Goal: Task Accomplishment & Management: Manage account settings

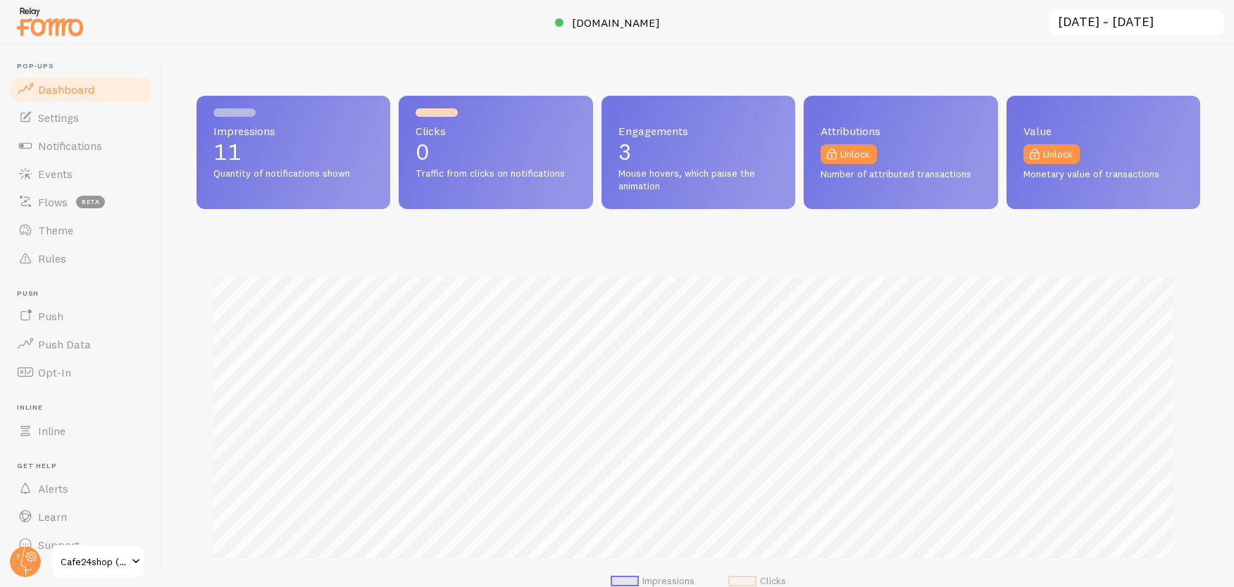
scroll to position [370, 993]
click at [15, 556] on circle at bounding box center [25, 562] width 31 height 31
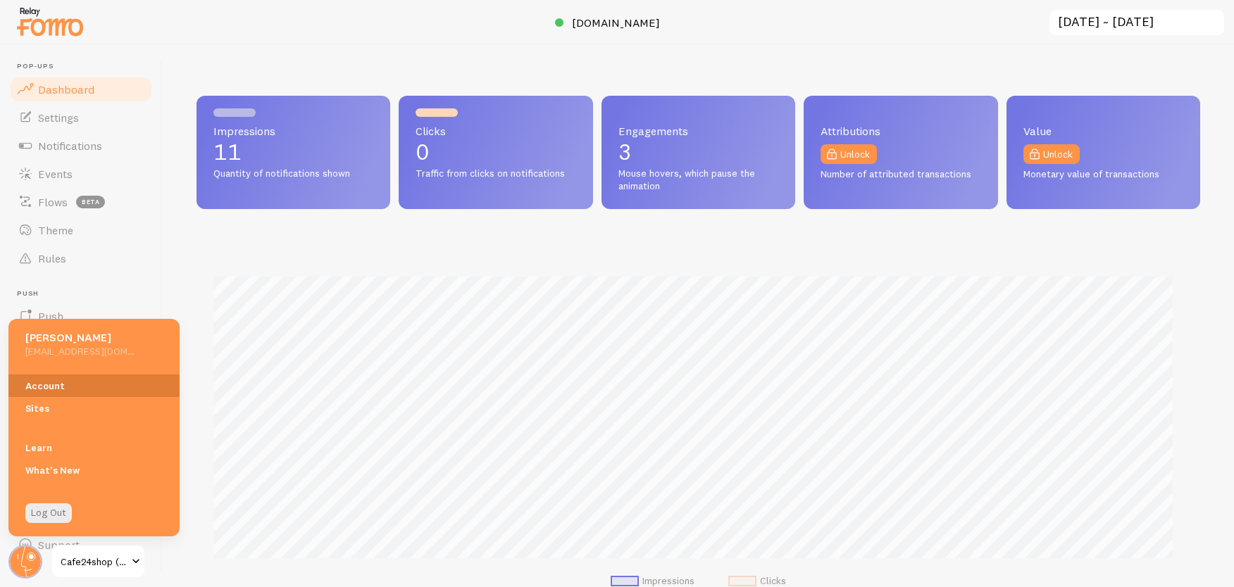
click at [51, 380] on link "Account" at bounding box center [93, 386] width 171 height 23
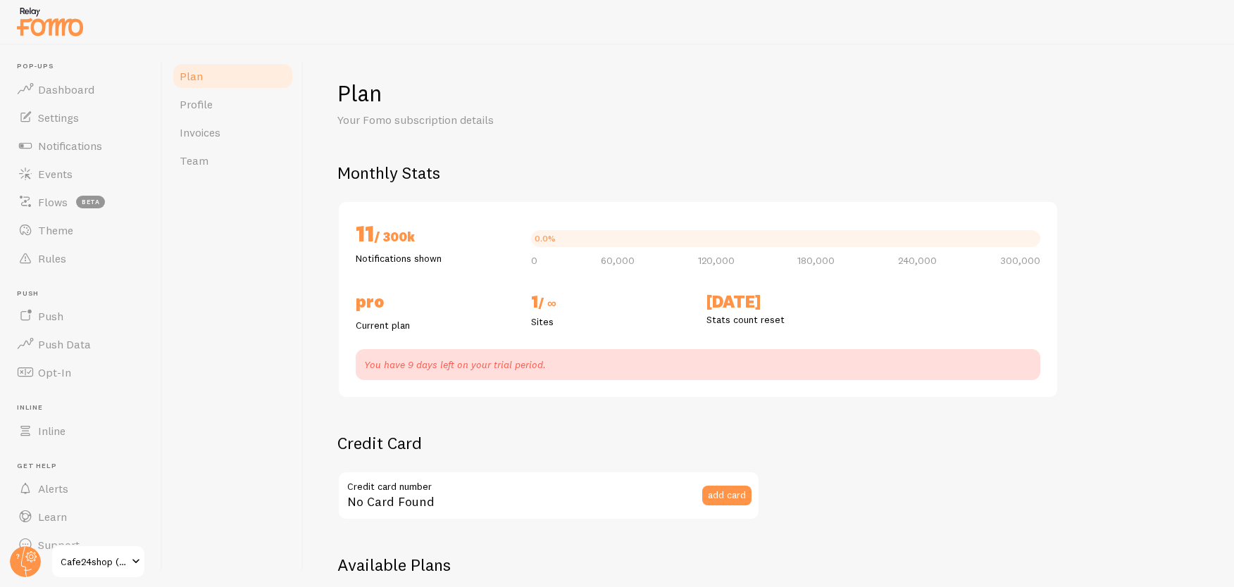
checkbox input "true"
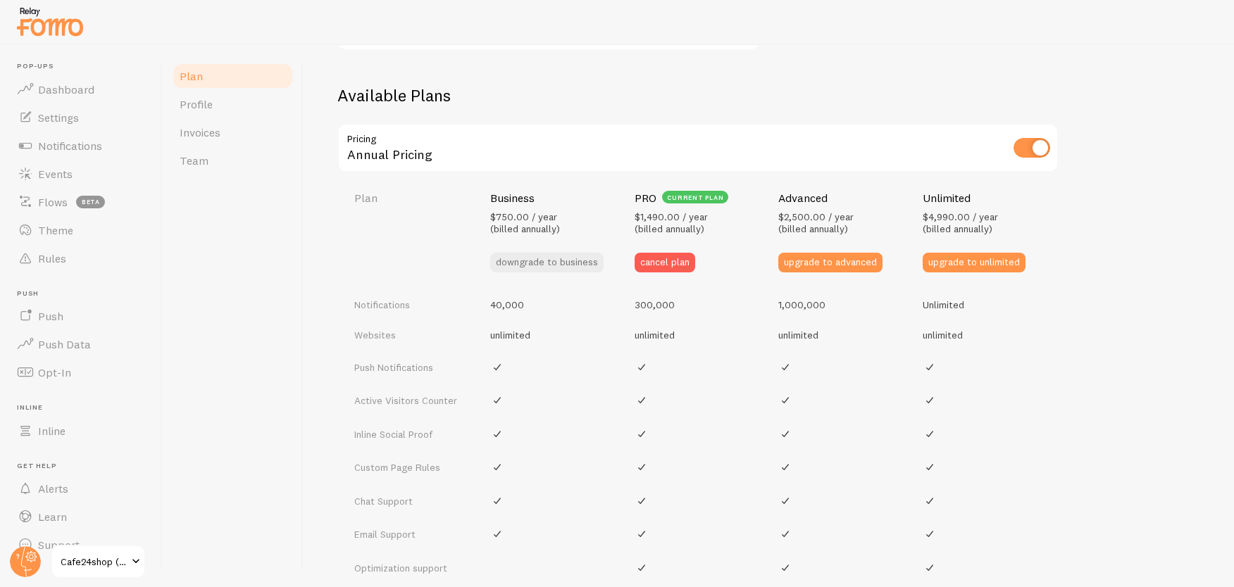
scroll to position [465, 0]
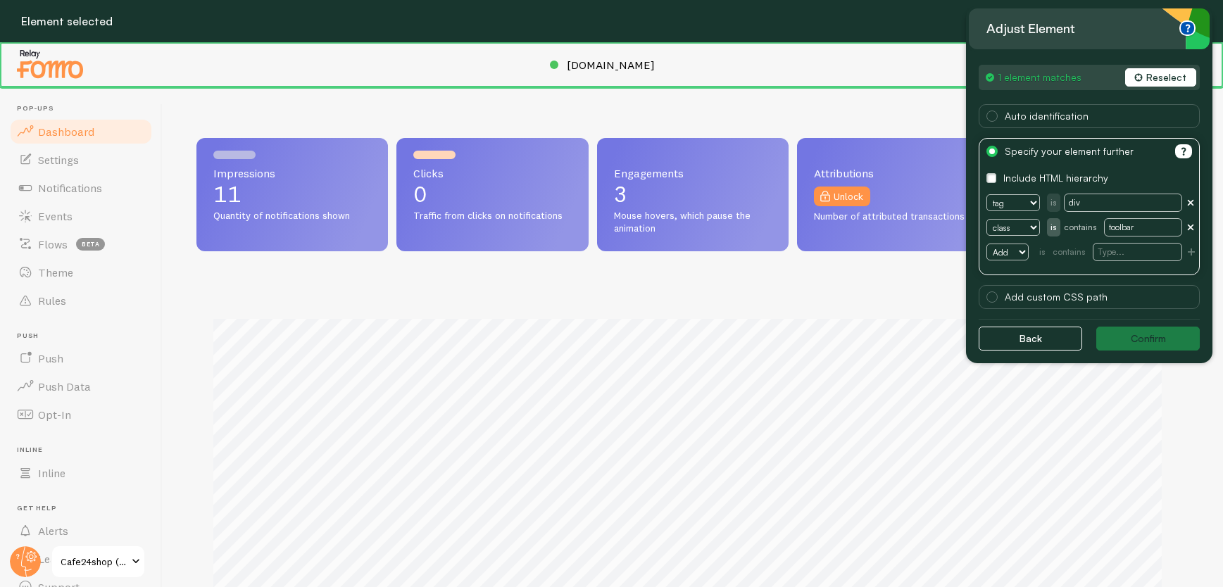
scroll to position [370, 982]
click at [29, 554] on circle at bounding box center [25, 562] width 31 height 31
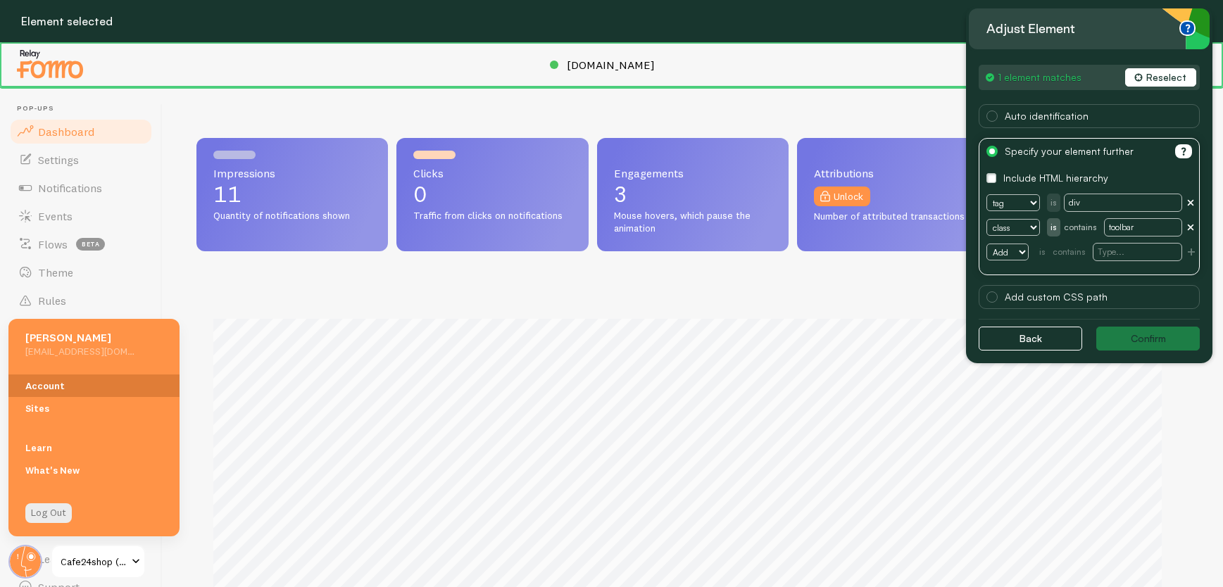
click at [73, 386] on link "Account" at bounding box center [93, 386] width 171 height 23
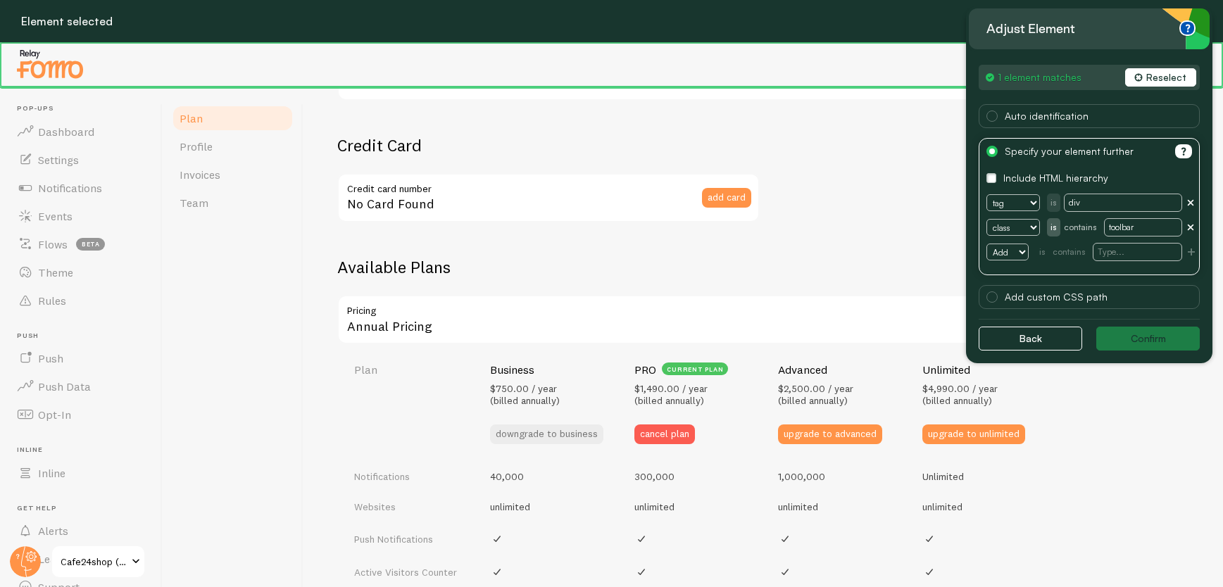
scroll to position [358, 0]
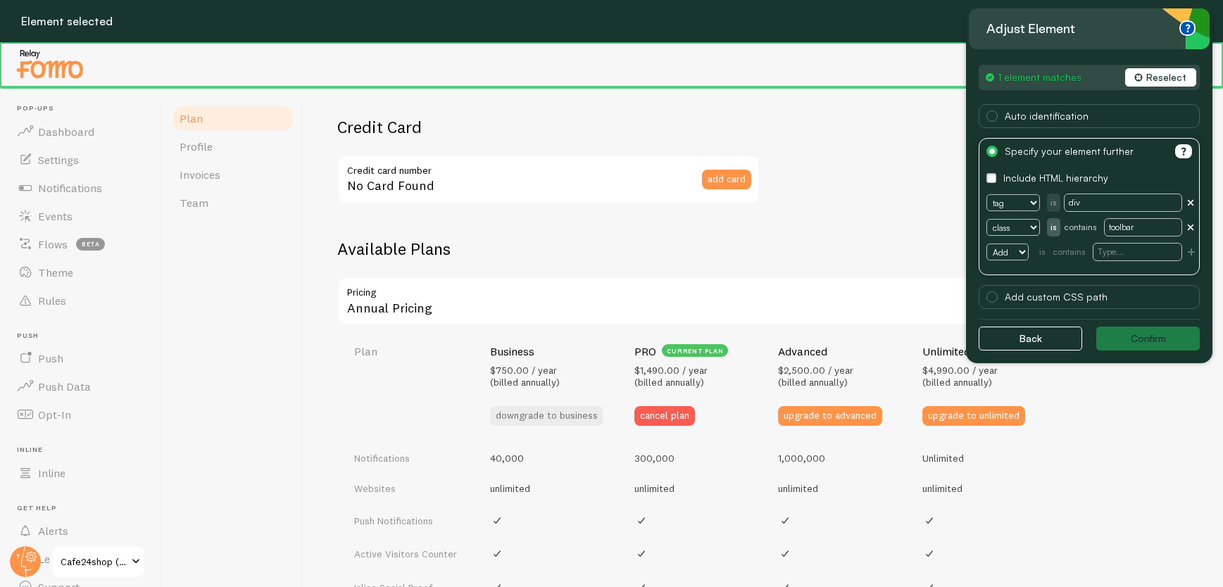
click at [1156, 79] on button "Reselect" at bounding box center [1160, 77] width 71 height 18
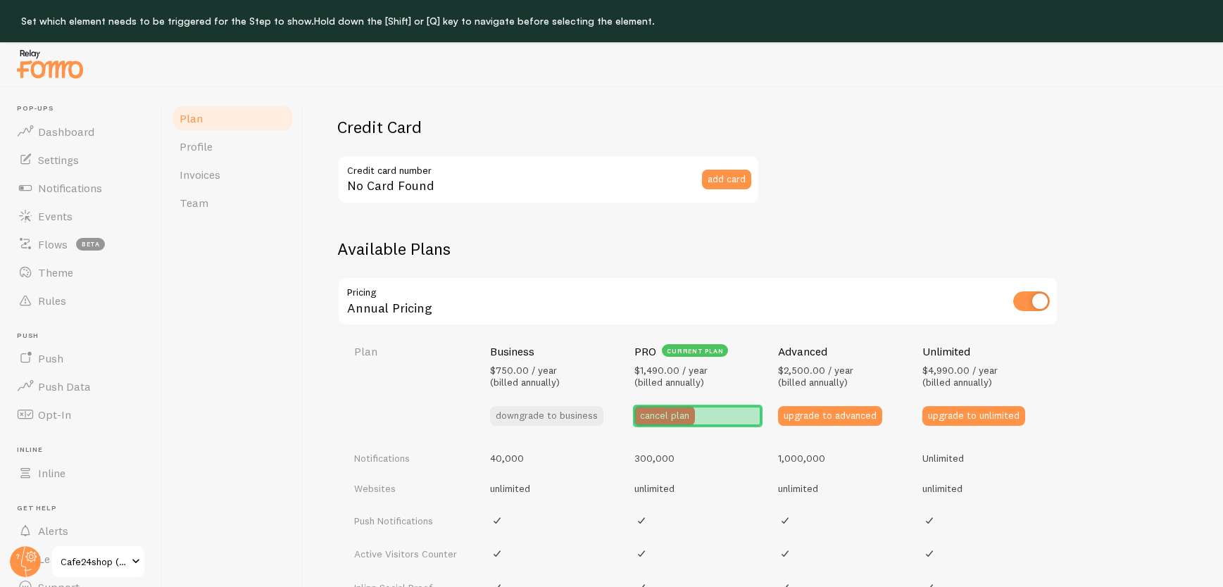
click at [709, 420] on div "cancel plan" at bounding box center [698, 416] width 127 height 20
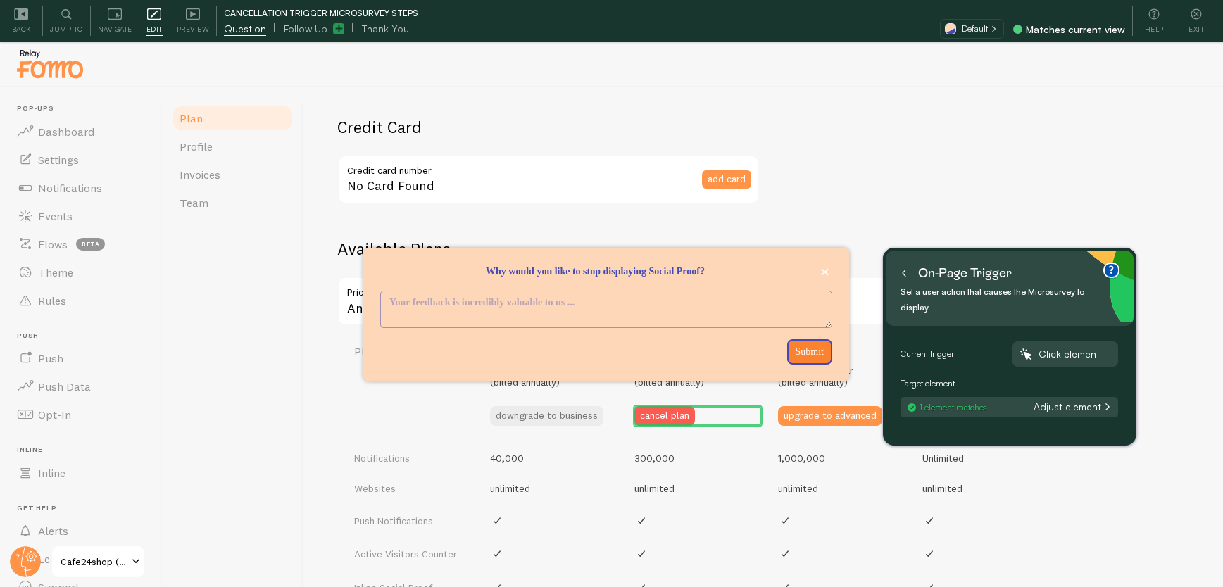
click at [905, 273] on icon at bounding box center [904, 273] width 7 height 7
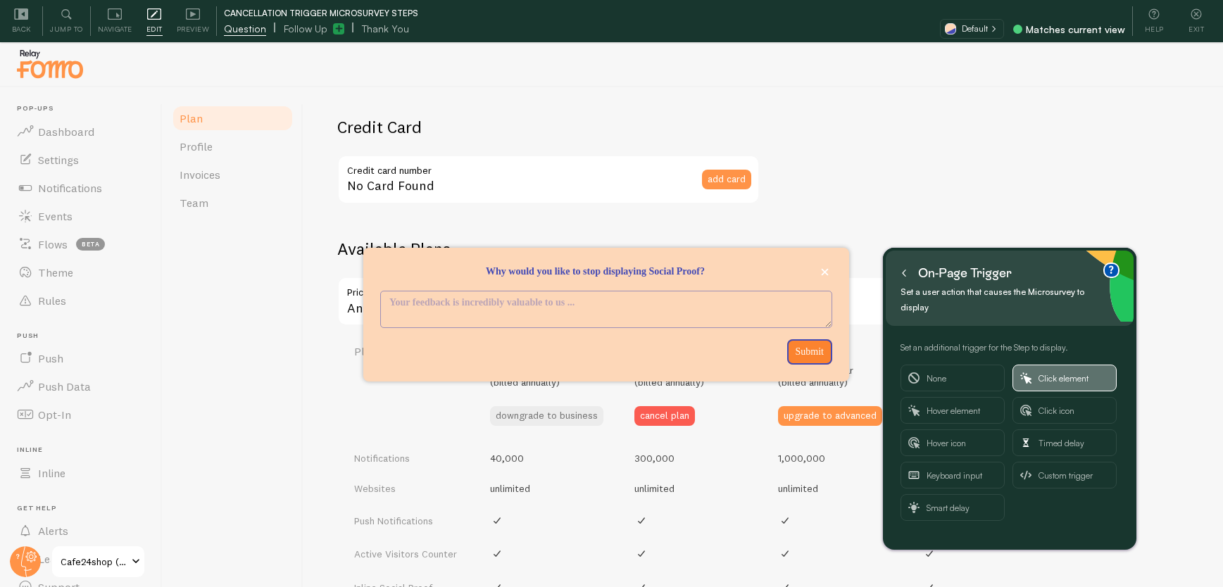
click at [1076, 374] on span "Click element" at bounding box center [1074, 378] width 70 height 25
click at [904, 271] on icon at bounding box center [904, 273] width 3 height 6
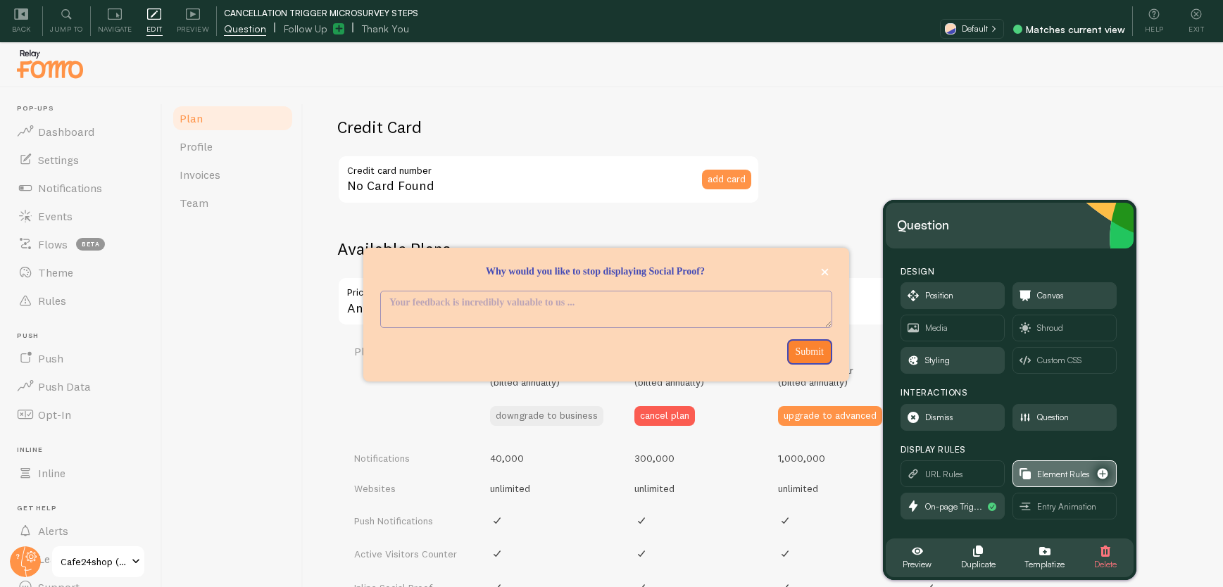
click at [1061, 468] on span "Element Rules" at bounding box center [1063, 474] width 53 height 15
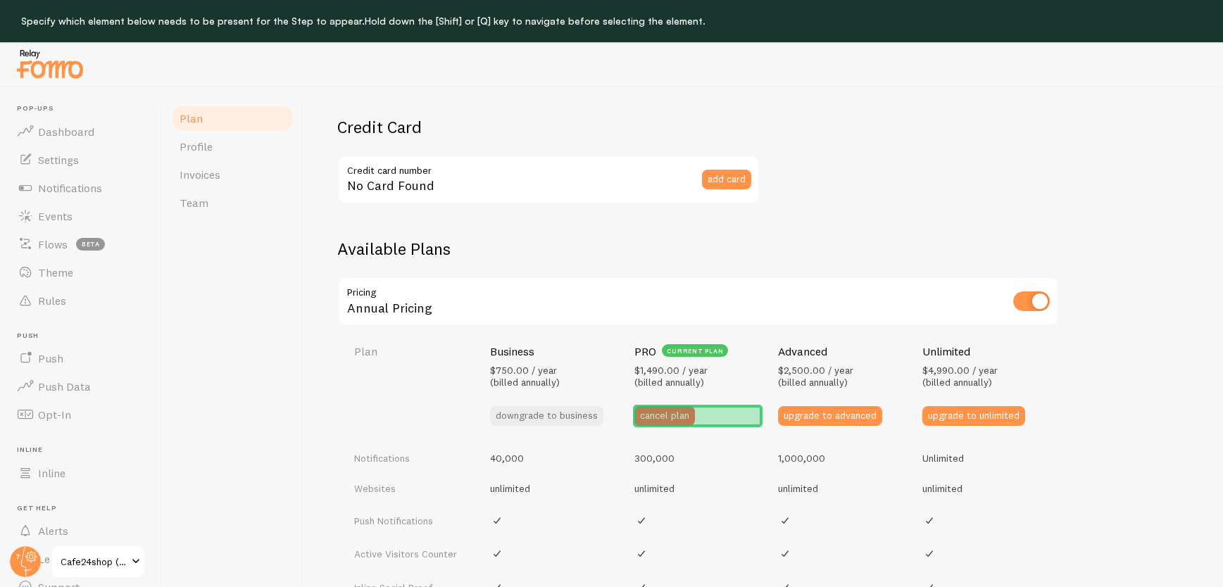
click at [733, 419] on div "cancel plan" at bounding box center [698, 416] width 127 height 20
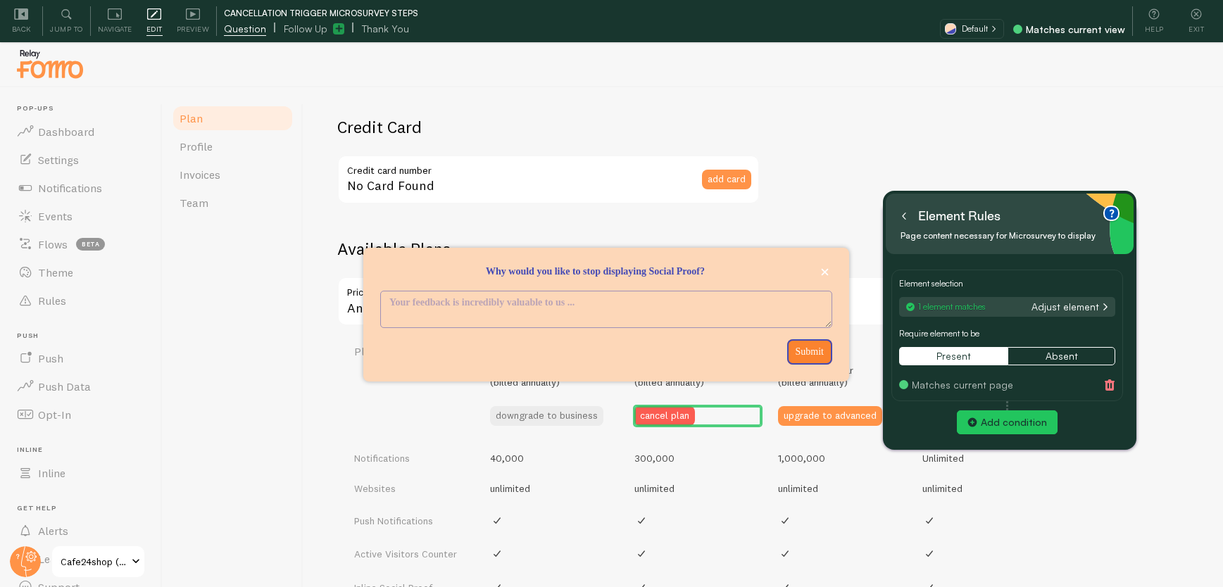
click at [906, 214] on icon at bounding box center [904, 216] width 7 height 7
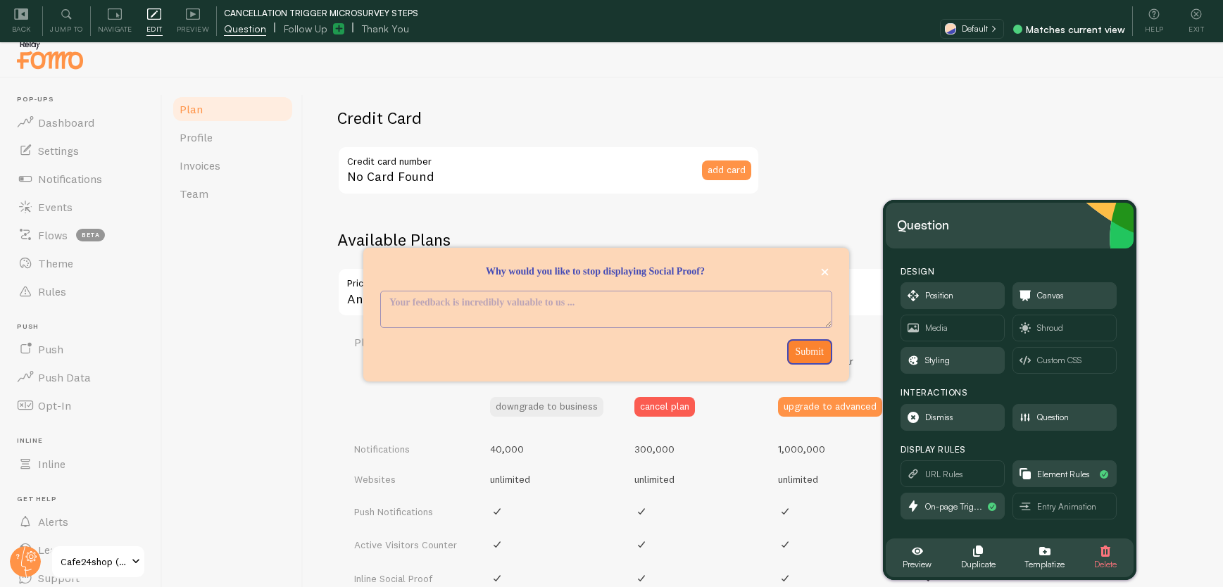
scroll to position [13, 0]
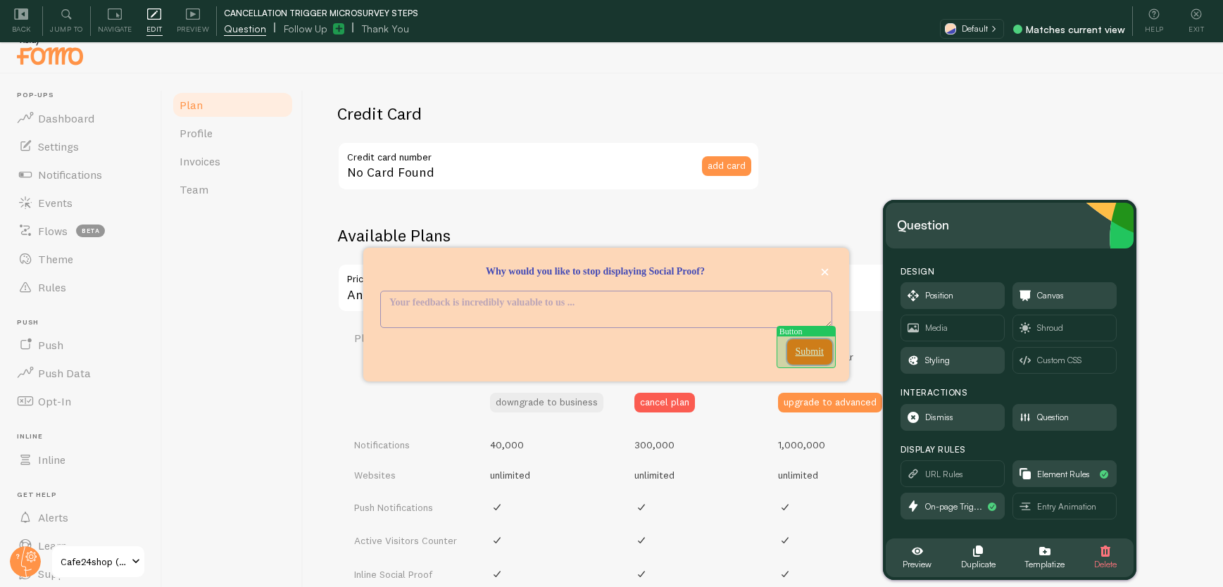
click at [814, 353] on p "Submit" at bounding box center [810, 352] width 28 height 14
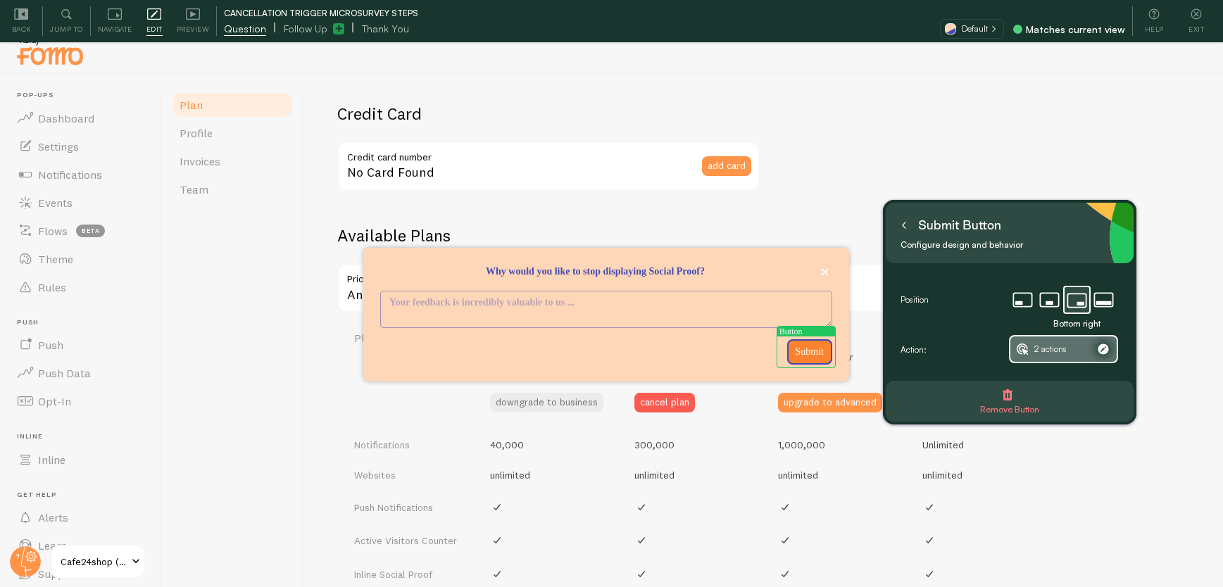
click at [1040, 342] on span "2 actions" at bounding box center [1051, 349] width 32 height 15
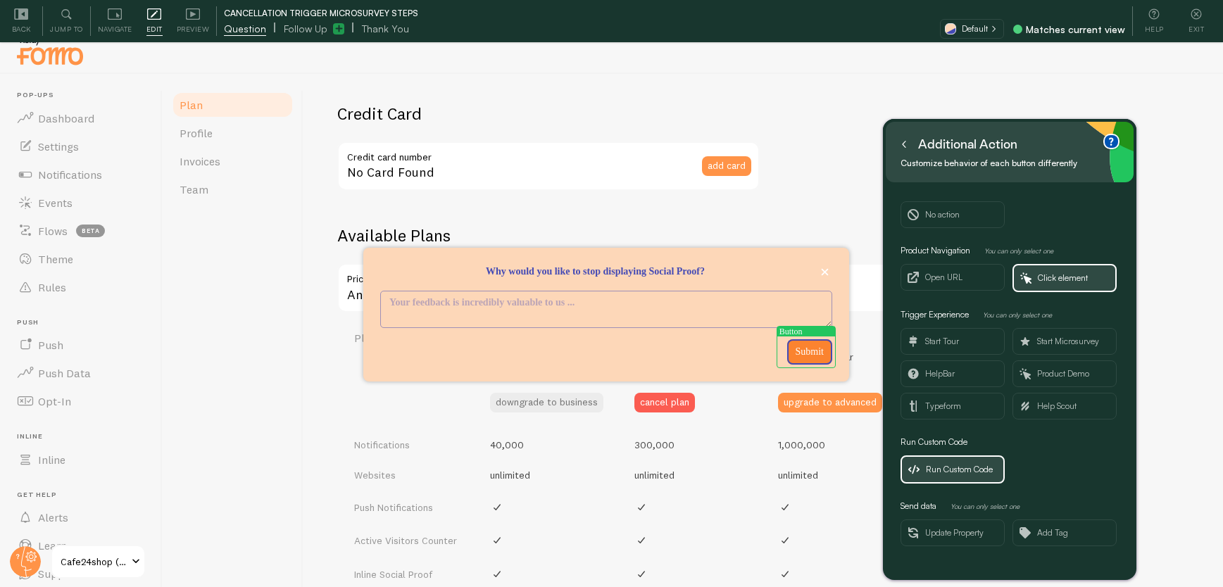
scroll to position [42, 0]
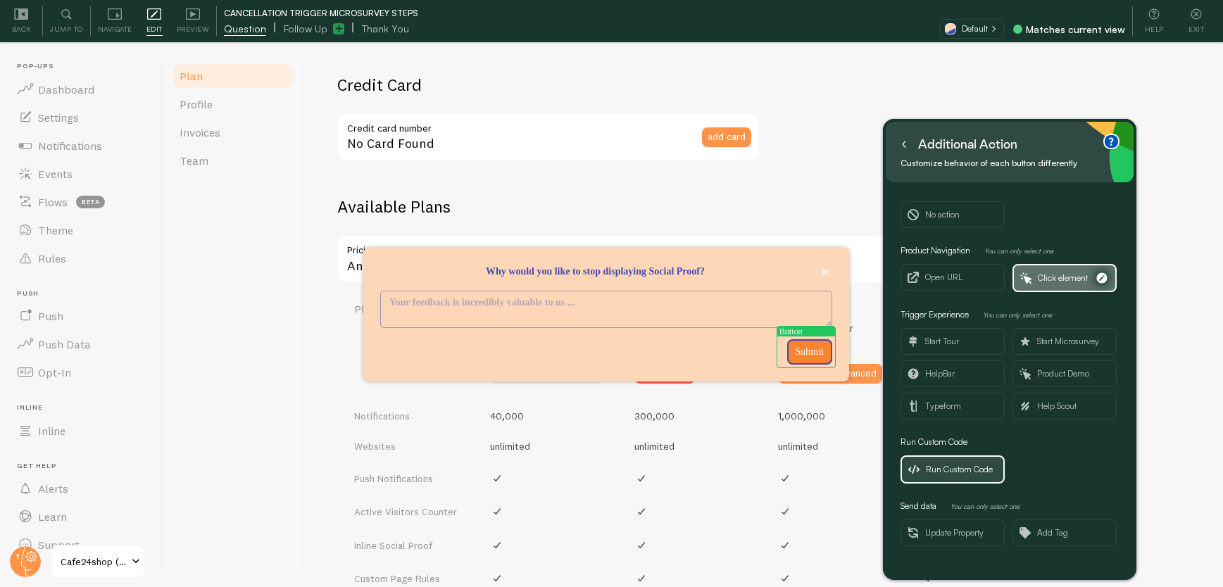
click at [1070, 272] on span "Click element" at bounding box center [1063, 277] width 50 height 15
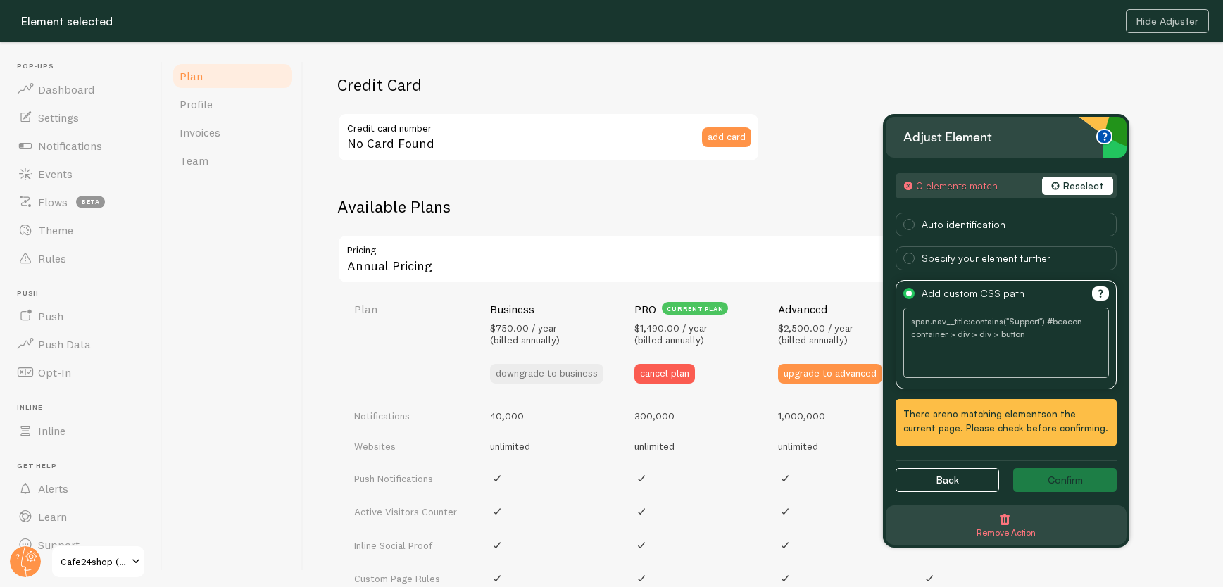
click at [1086, 182] on button "Reselect" at bounding box center [1077, 186] width 71 height 18
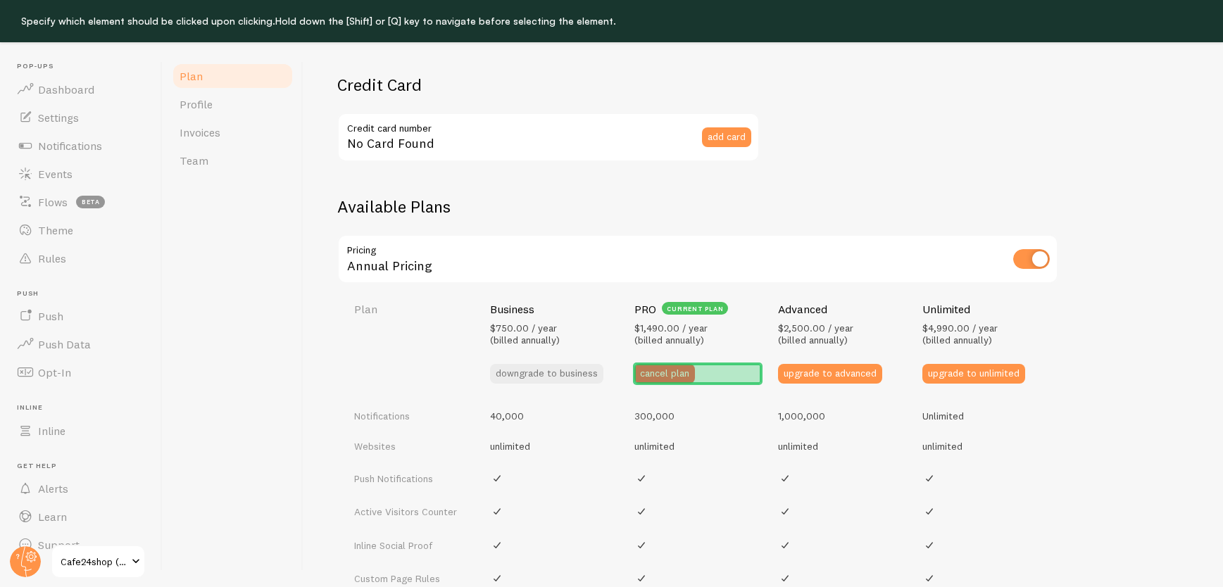
click at [712, 371] on div "cancel plan" at bounding box center [698, 374] width 127 height 20
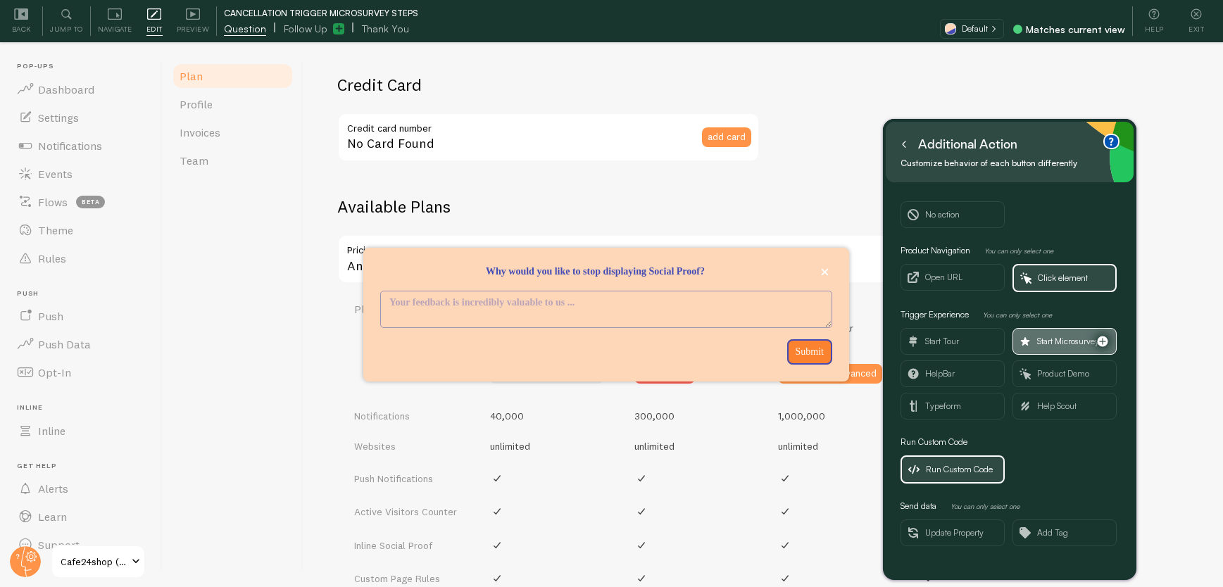
click at [1044, 334] on span "Start Microsurvey" at bounding box center [1068, 341] width 62 height 15
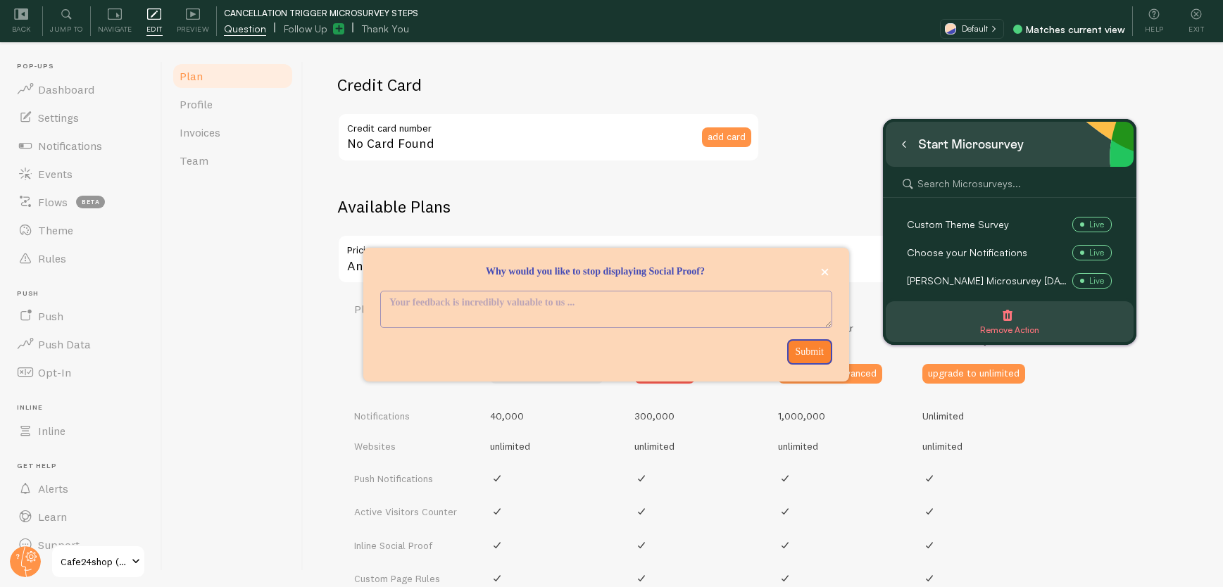
click at [906, 144] on icon at bounding box center [904, 144] width 7 height 7
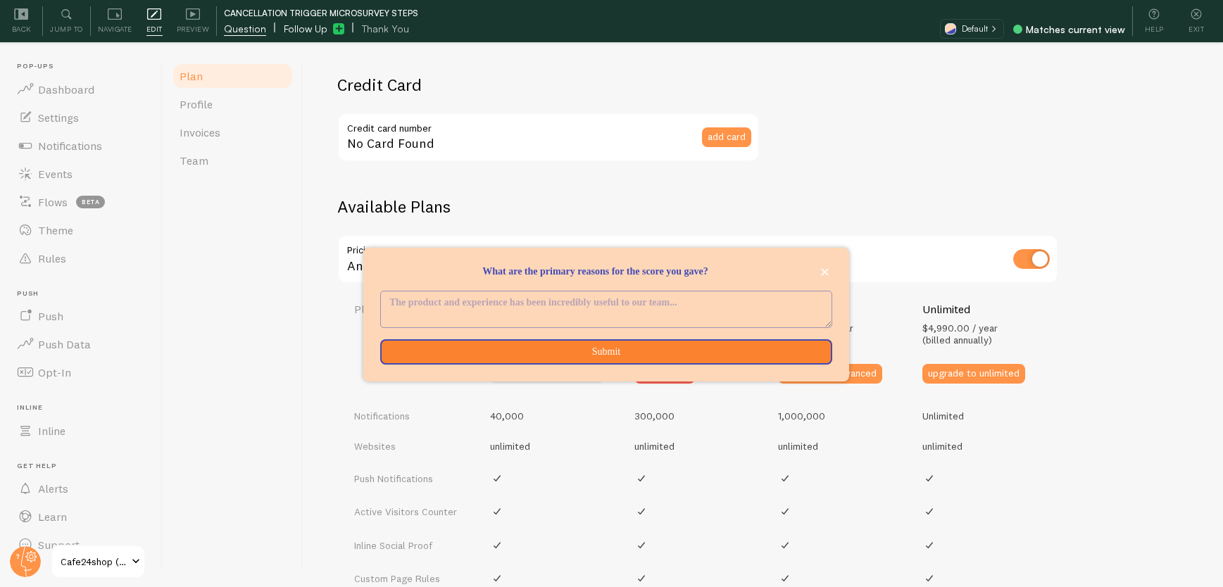
click at [293, 32] on span "Follow Up" at bounding box center [306, 29] width 44 height 14
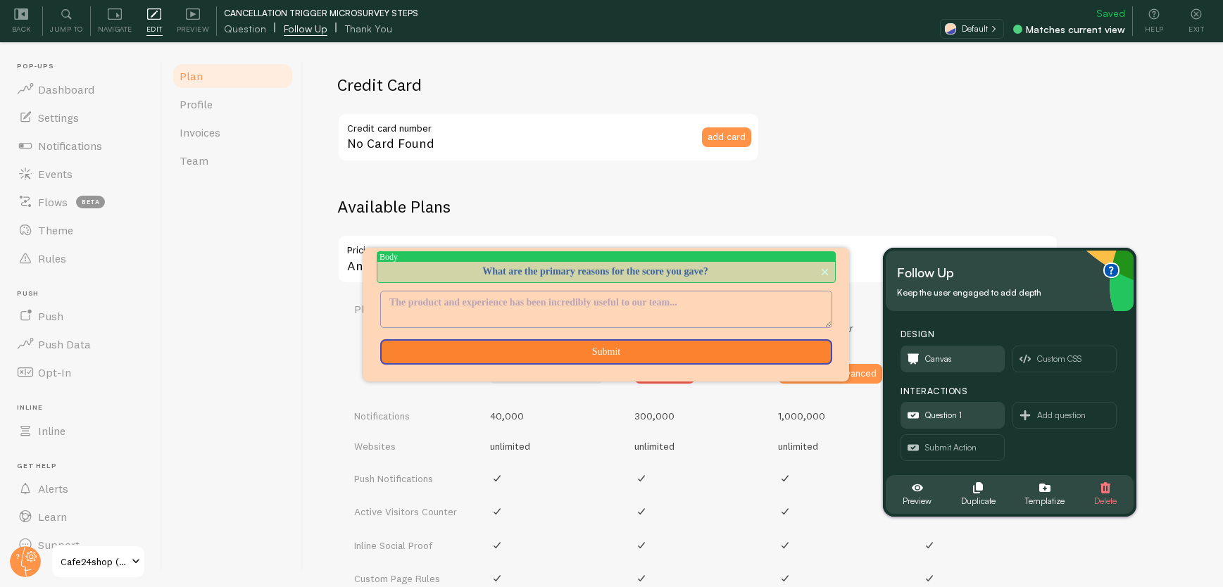
click at [583, 268] on div "What are the primary reasons for the score you gave?" at bounding box center [606, 272] width 452 height 15
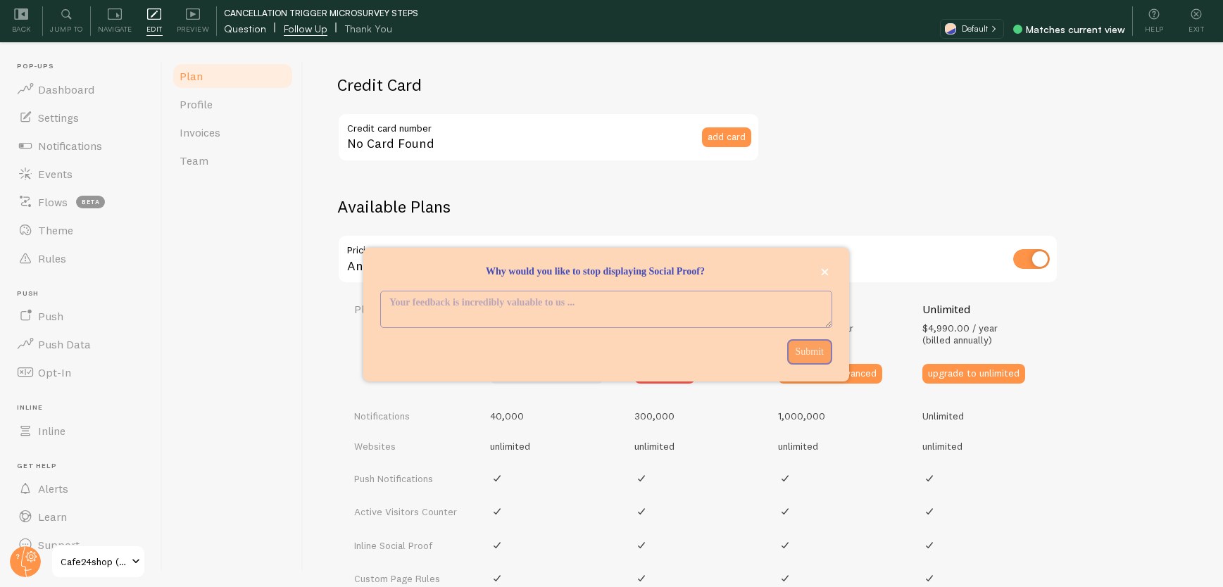
click at [241, 32] on span "Question" at bounding box center [245, 29] width 42 height 14
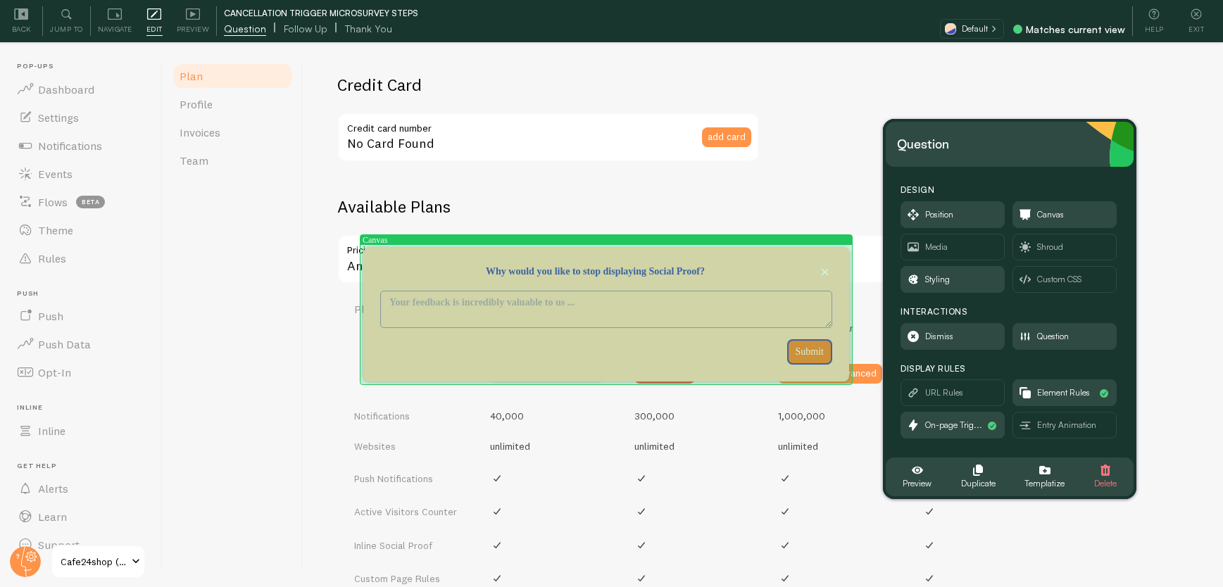
click at [680, 361] on div "Submit" at bounding box center [741, 351] width 181 height 25
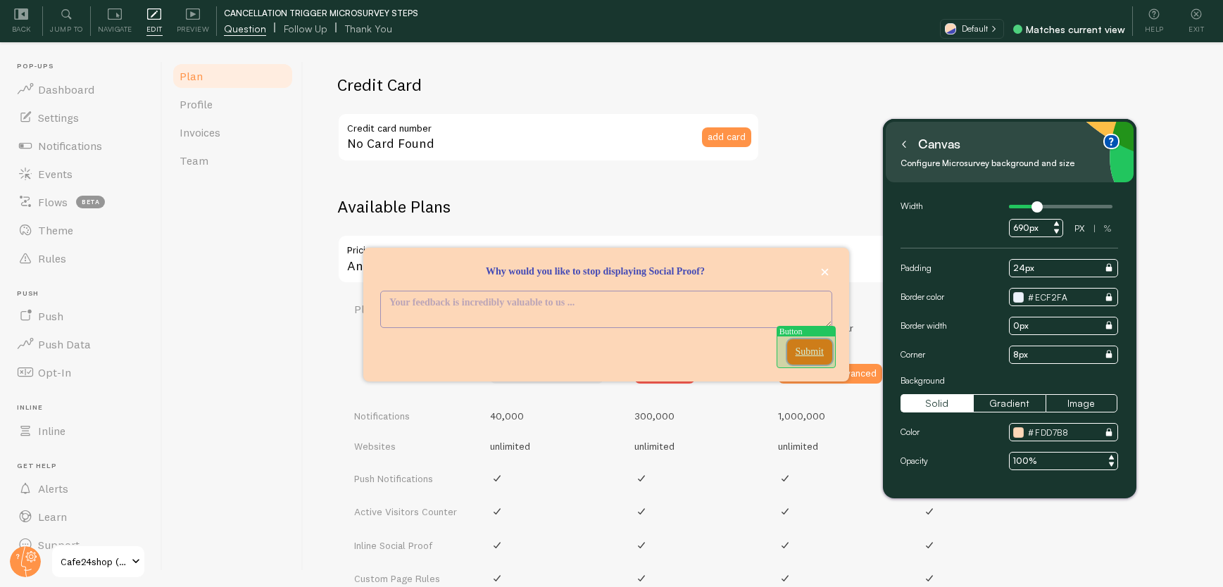
click at [814, 349] on p "Submit" at bounding box center [810, 352] width 28 height 14
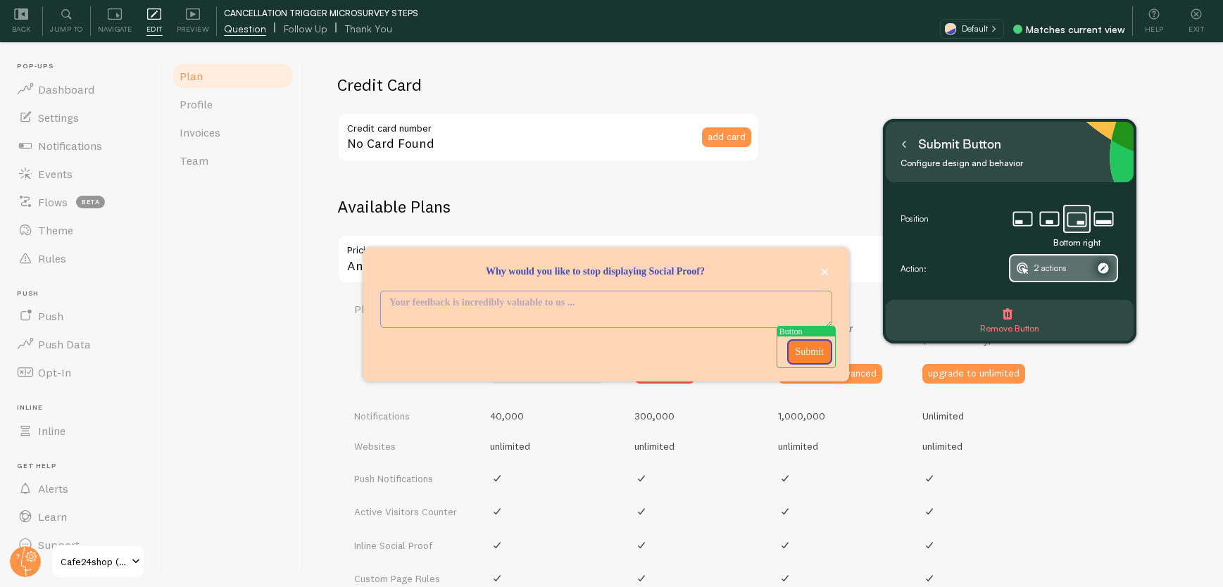
click at [1074, 267] on span "2 actions" at bounding box center [1064, 268] width 106 height 25
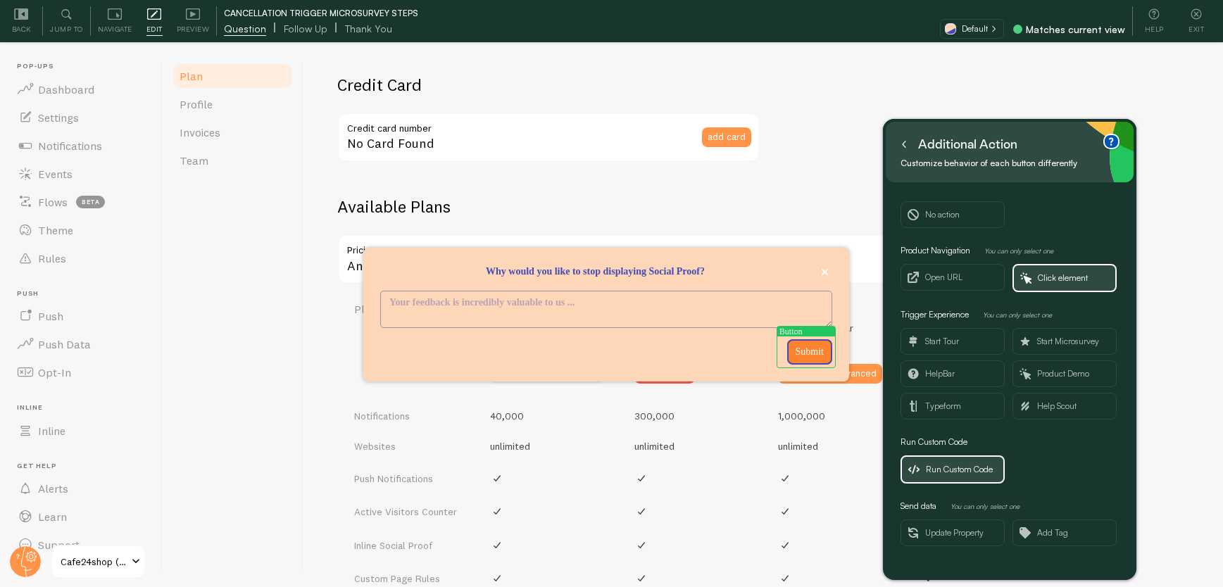
click at [950, 464] on span "Run Custom Code" at bounding box center [959, 469] width 67 height 15
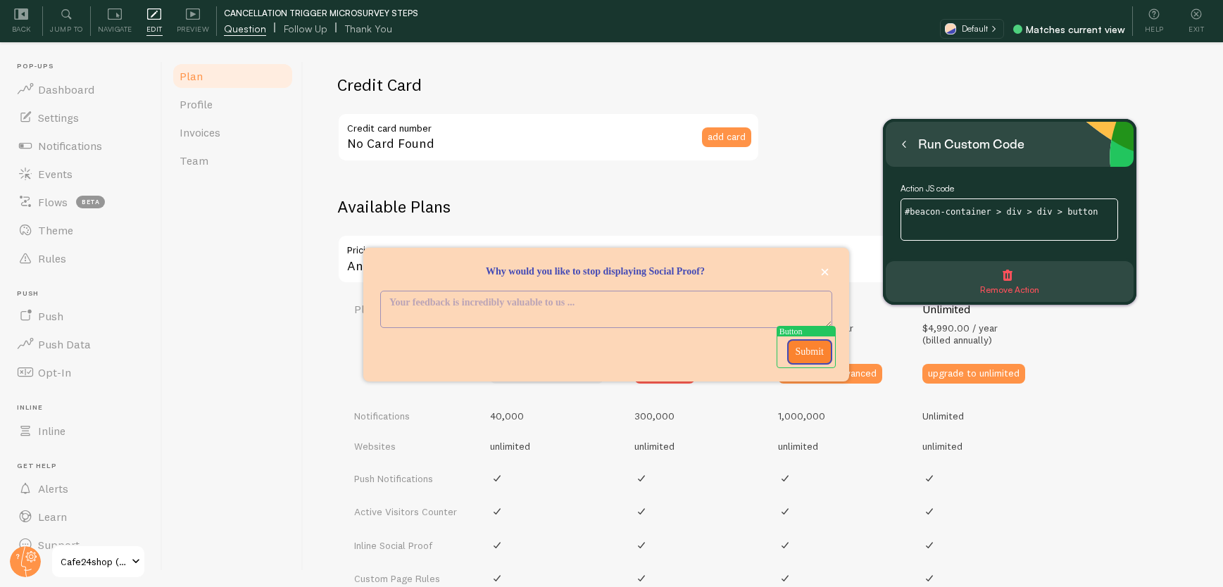
click at [1012, 278] on icon "button" at bounding box center [1007, 275] width 11 height 11
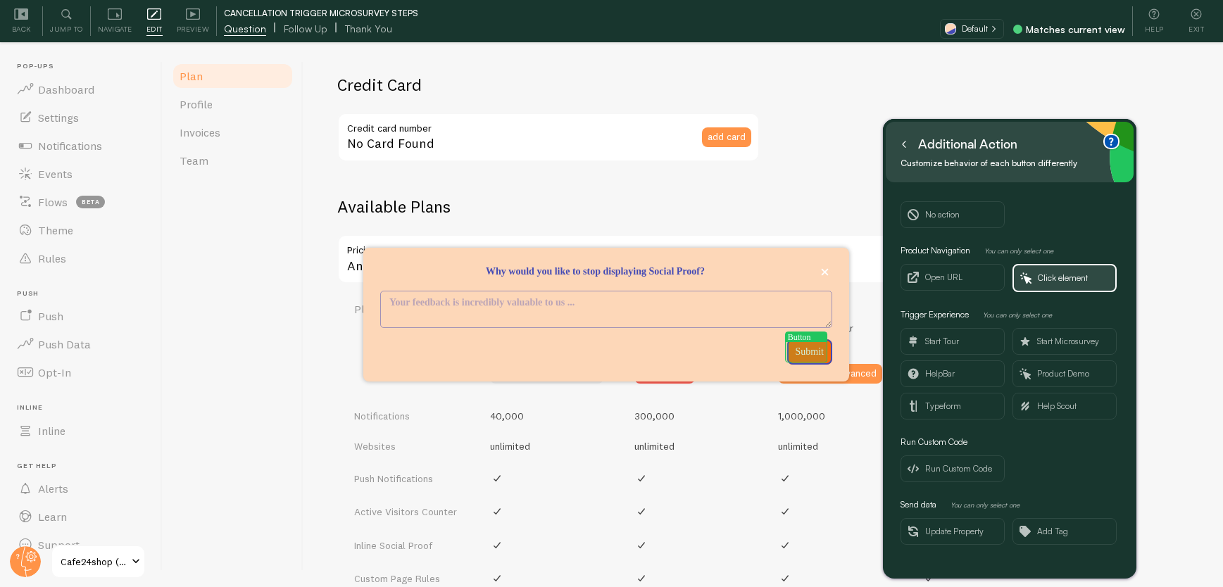
click at [801, 351] on p "Submit" at bounding box center [810, 352] width 28 height 14
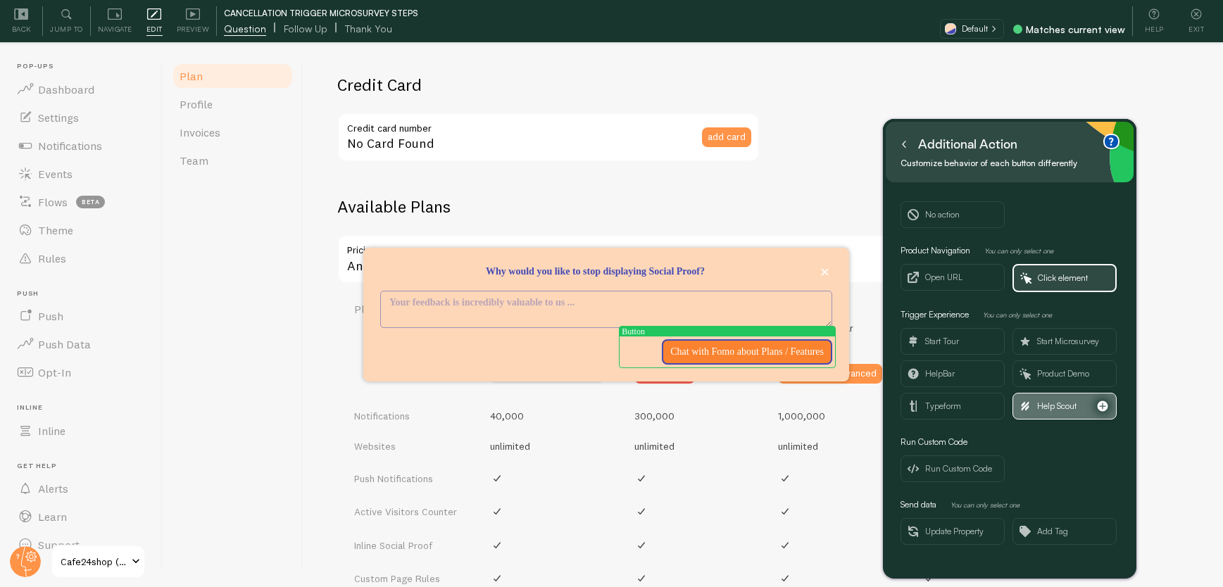
click at [1060, 405] on span "Help Scout" at bounding box center [1056, 406] width 39 height 15
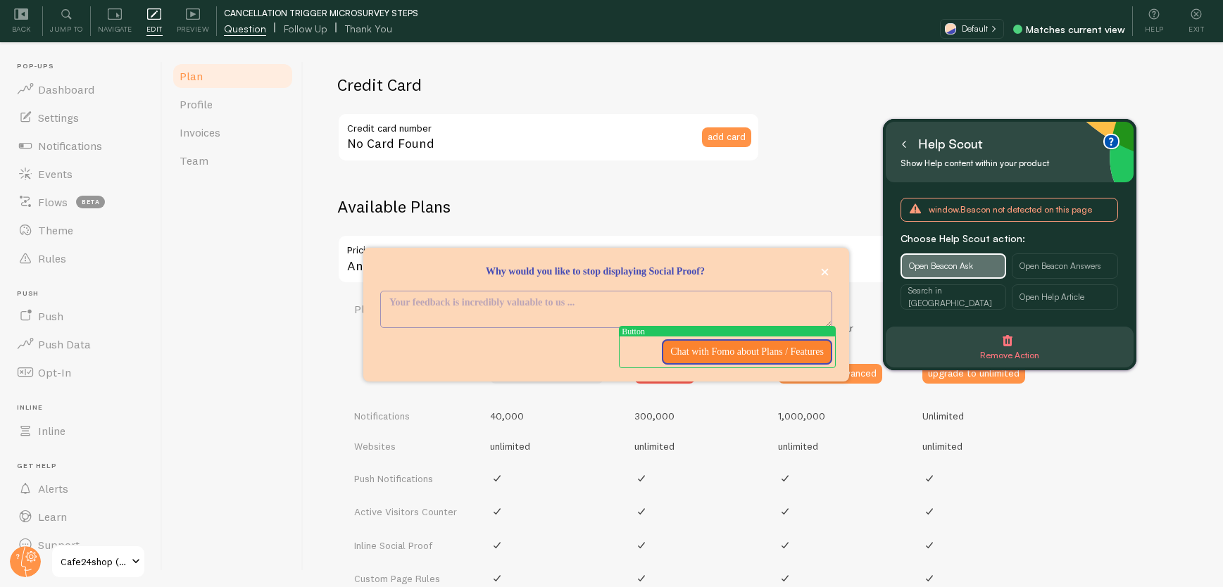
click at [955, 266] on span "Open Beacon Ask" at bounding box center [941, 266] width 64 height 13
click at [905, 145] on icon at bounding box center [904, 144] width 7 height 7
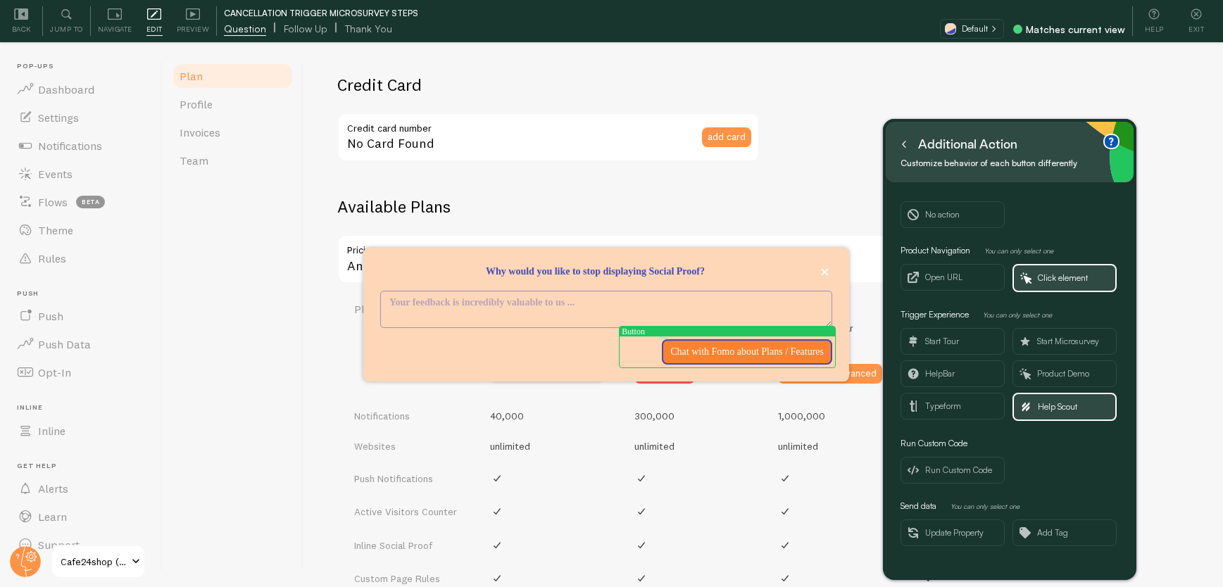
click at [909, 148] on button at bounding box center [904, 144] width 14 height 23
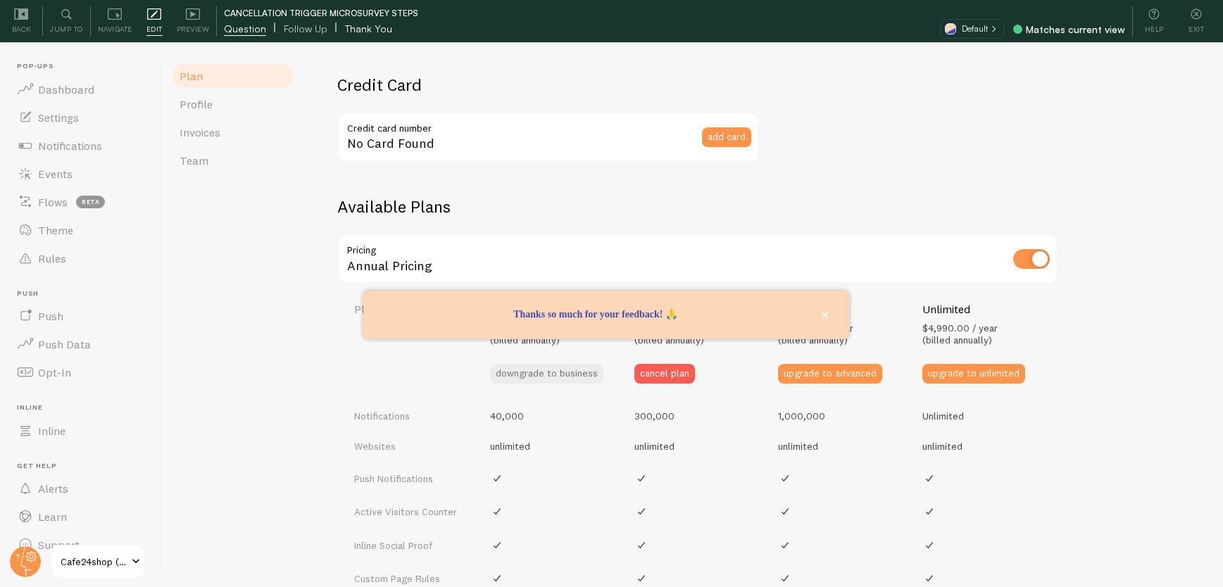
click at [368, 29] on span "Thank You" at bounding box center [368, 29] width 47 height 14
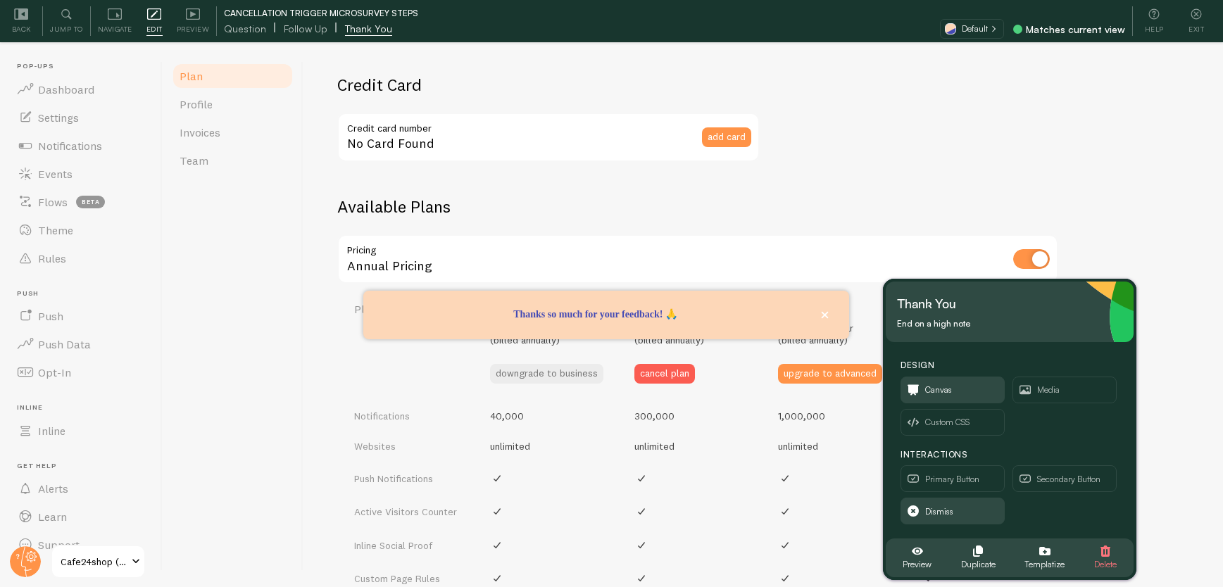
click at [671, 218] on div "Available Plans Pricing Annual Pricing Plan Business $750.00 / year (billed ann…" at bounding box center [763, 552] width 852 height 713
click at [83, 232] on link "Theme" at bounding box center [80, 230] width 145 height 28
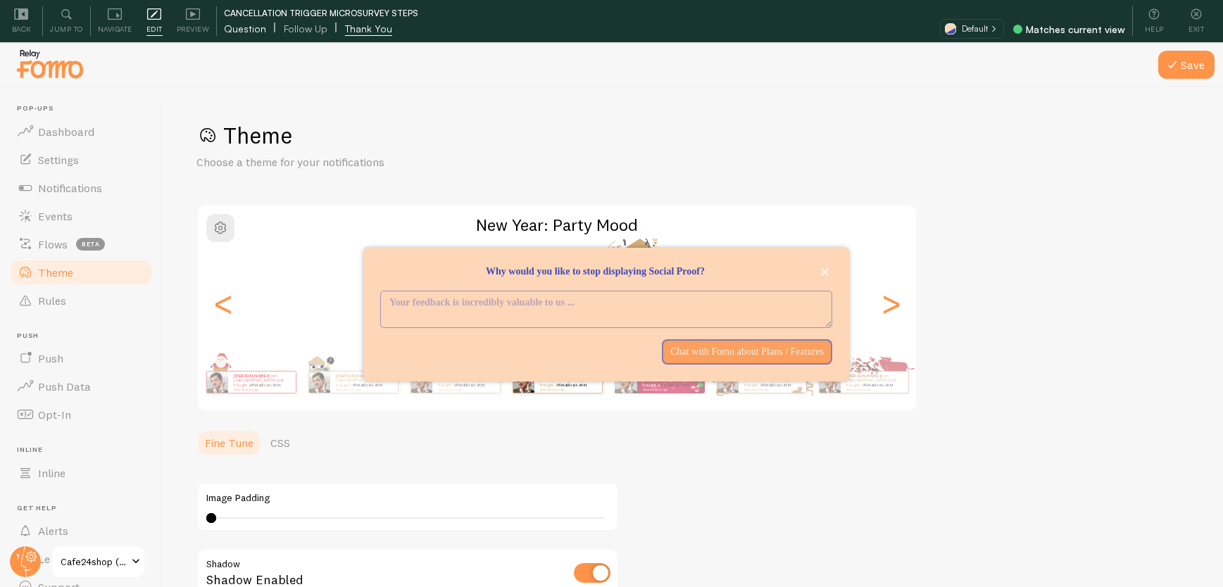
click at [231, 30] on span "Question" at bounding box center [245, 29] width 42 height 14
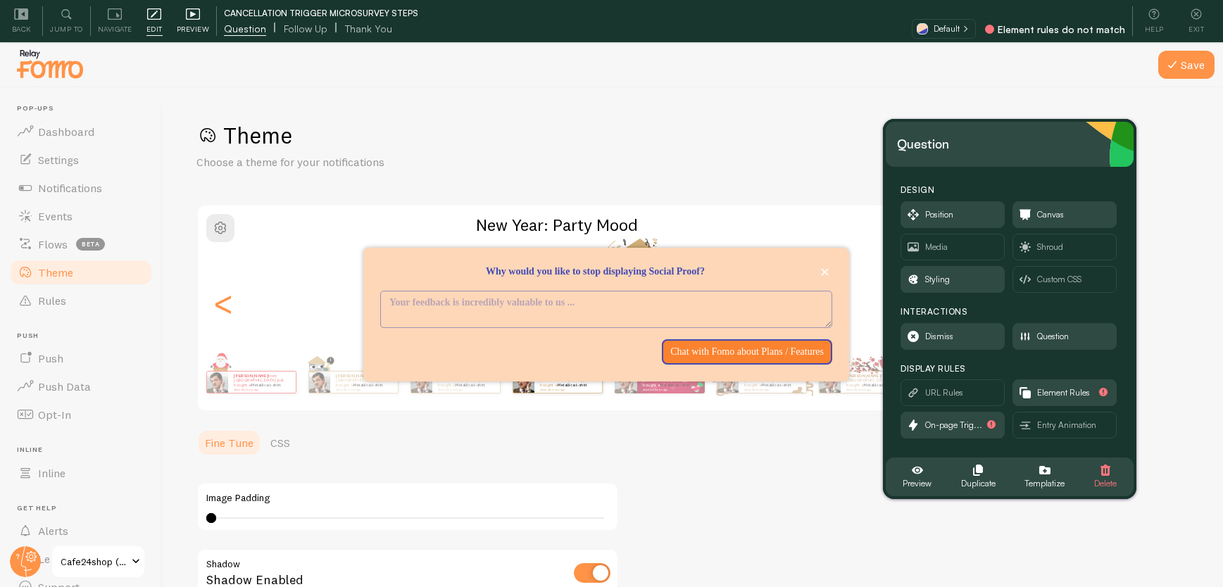
click at [182, 26] on span "Preview" at bounding box center [193, 29] width 33 height 13
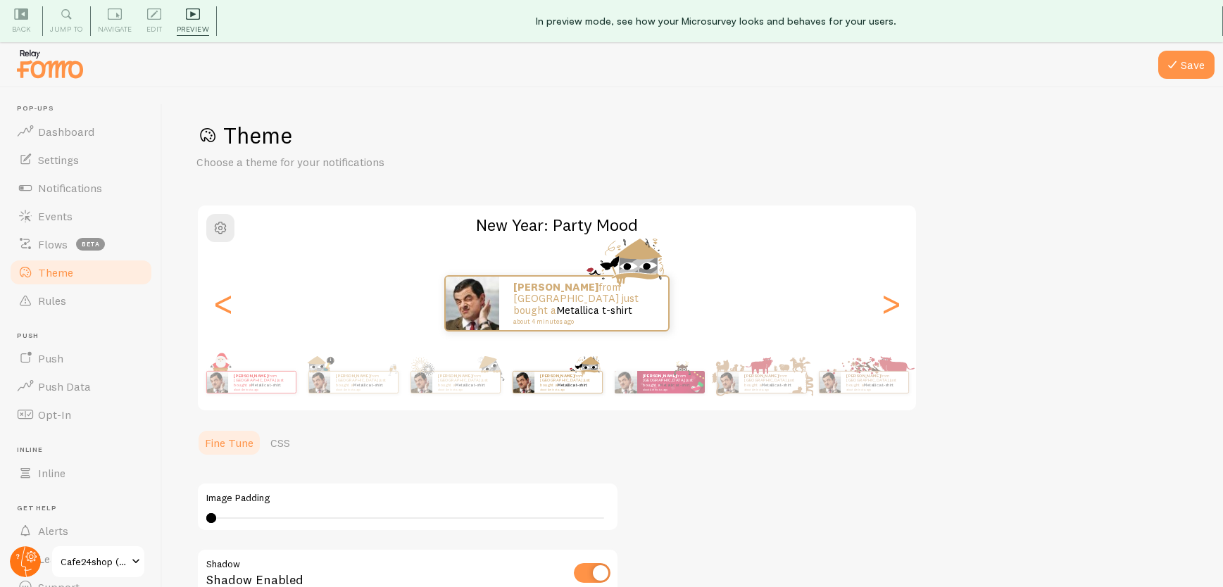
click at [28, 559] on circle at bounding box center [25, 562] width 31 height 31
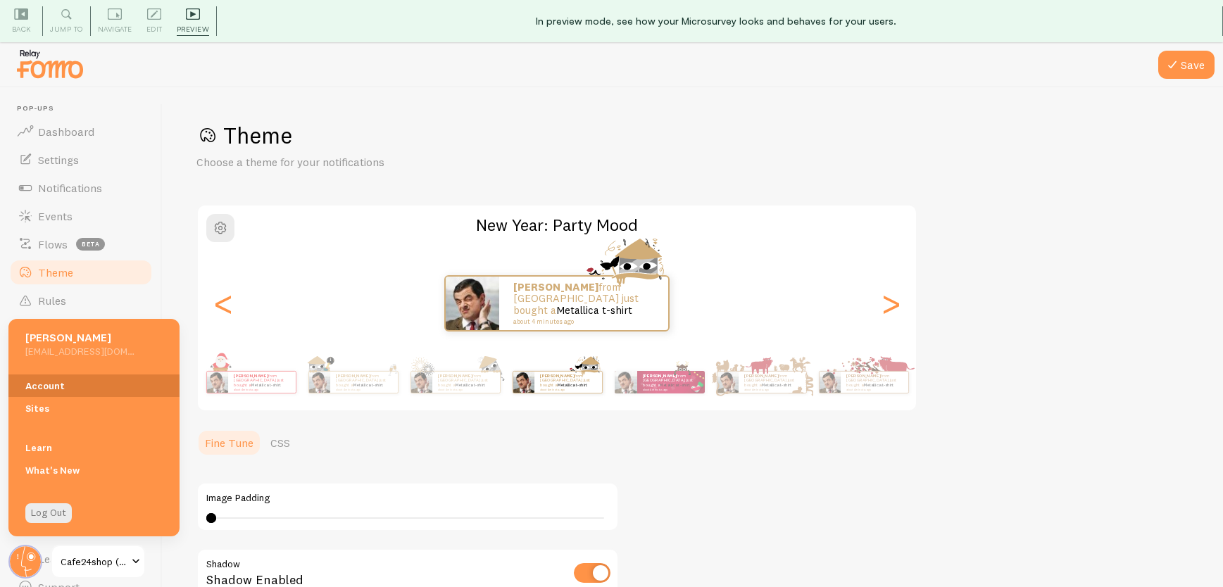
click at [75, 389] on link "Account" at bounding box center [93, 386] width 171 height 23
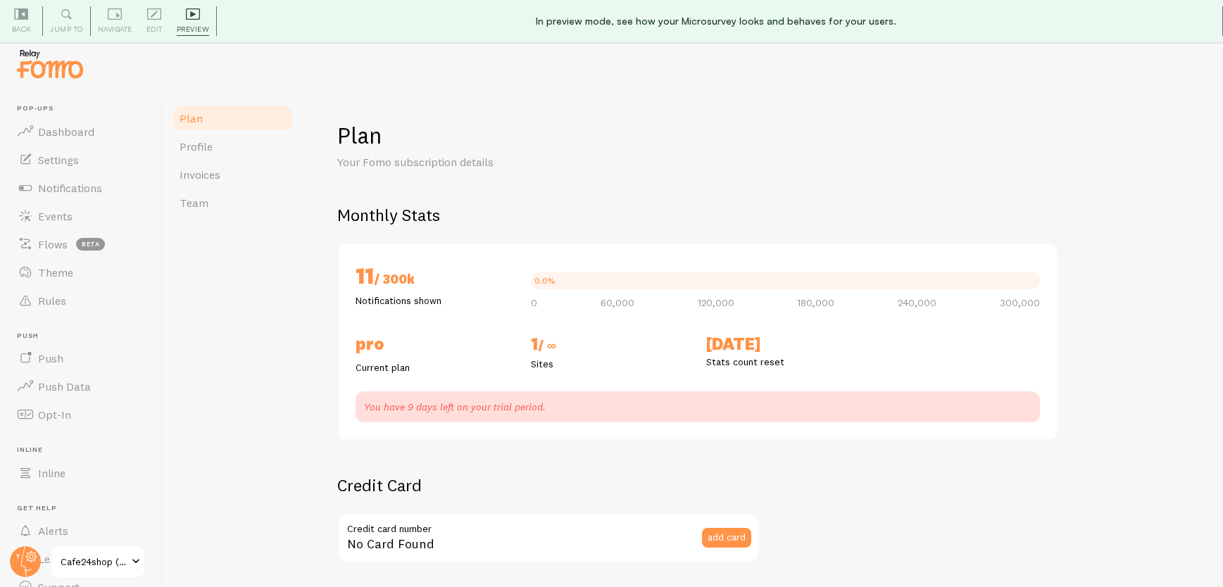
checkbox input "true"
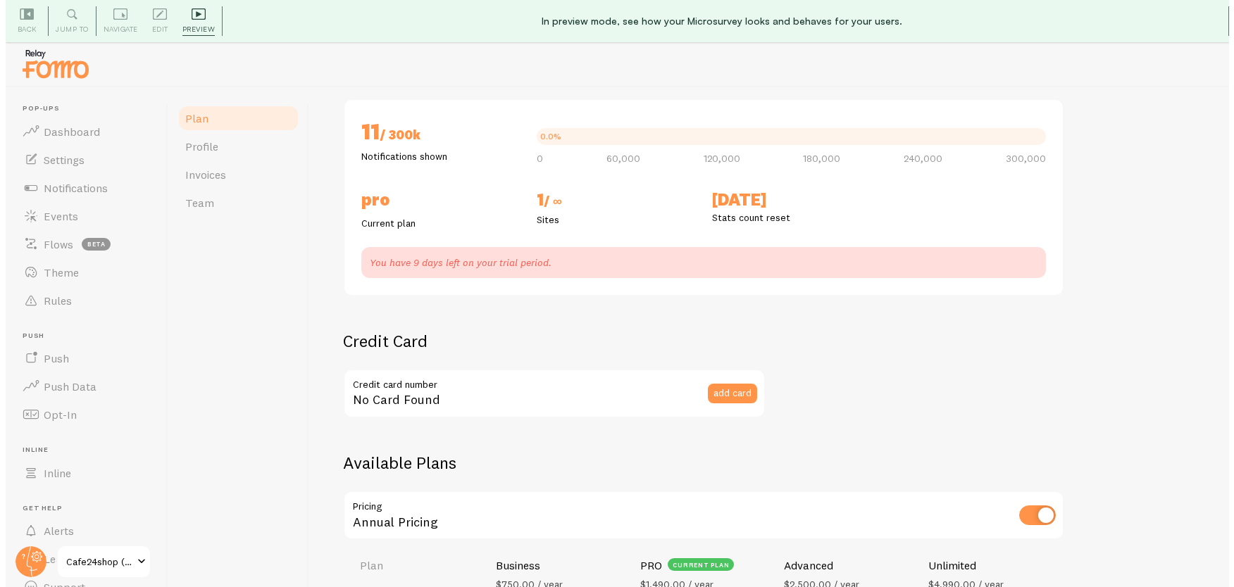
scroll to position [332, 0]
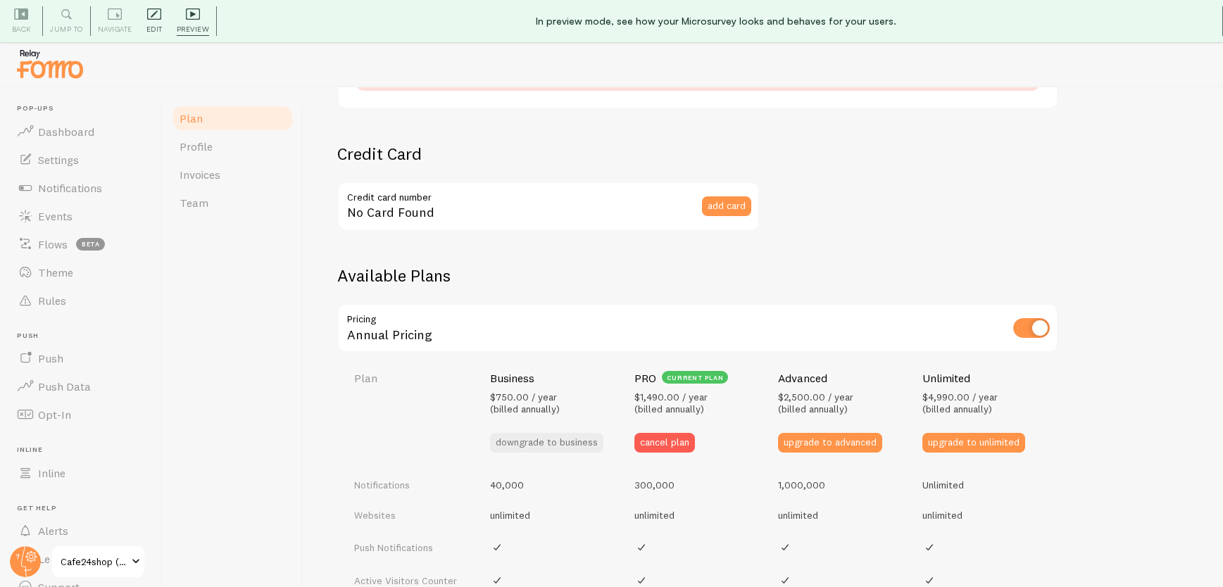
click at [151, 17] on icon at bounding box center [154, 14] width 14 height 14
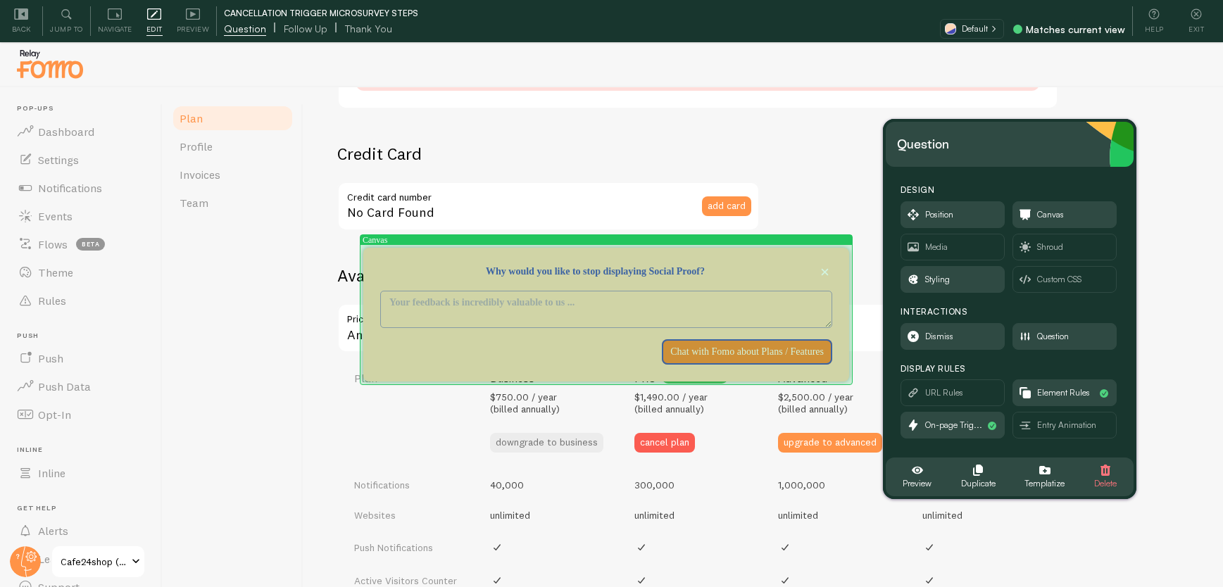
click at [773, 251] on div "Why would you like to stop displaying Social Proof?" at bounding box center [606, 256] width 486 height 17
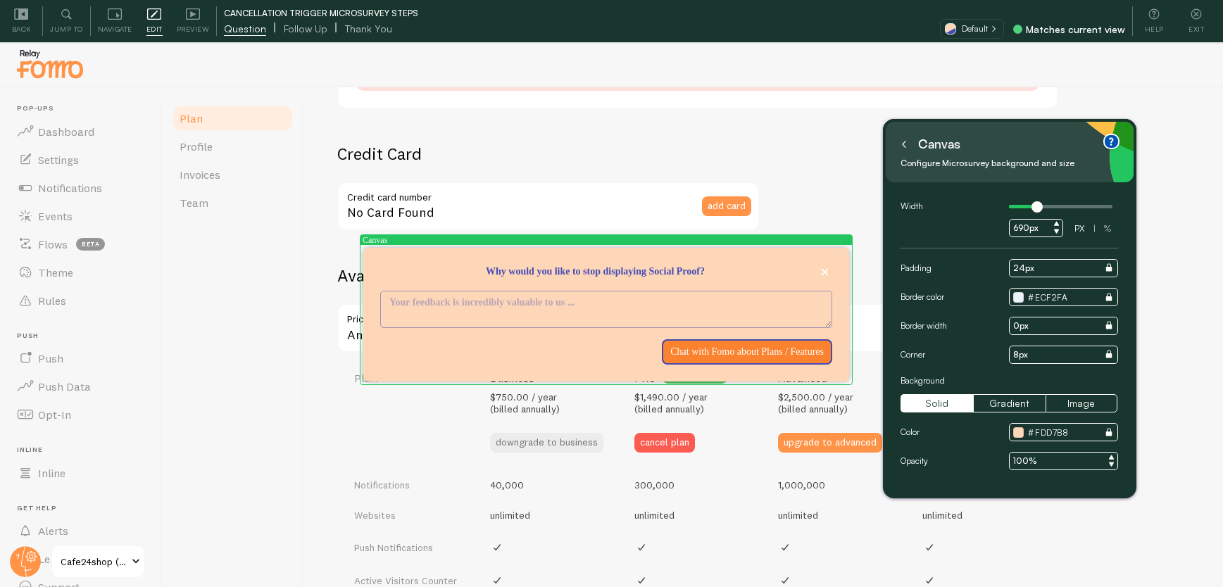
click at [910, 150] on button at bounding box center [904, 144] width 14 height 23
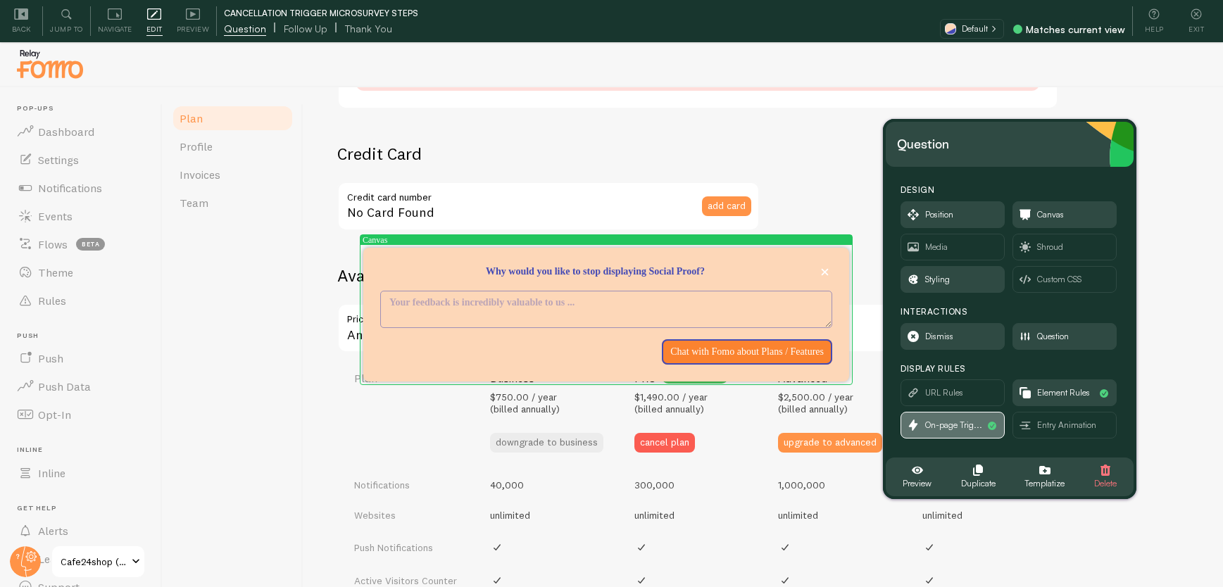
click at [943, 430] on span "On-page Trig..." at bounding box center [953, 425] width 57 height 15
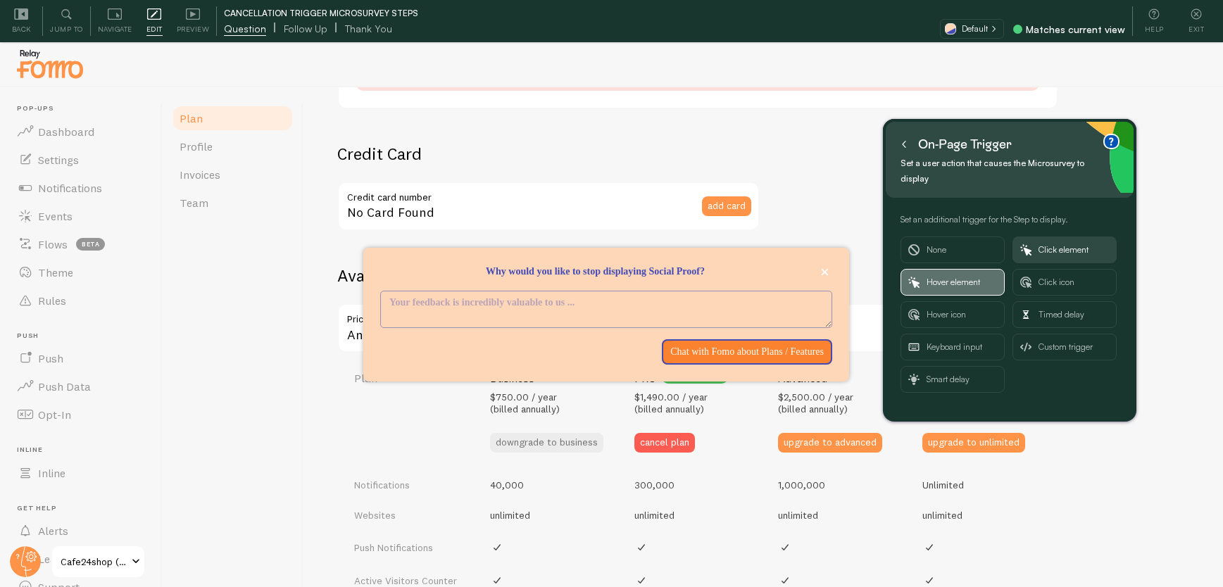
click at [978, 285] on span "Hover element" at bounding box center [962, 282] width 70 height 25
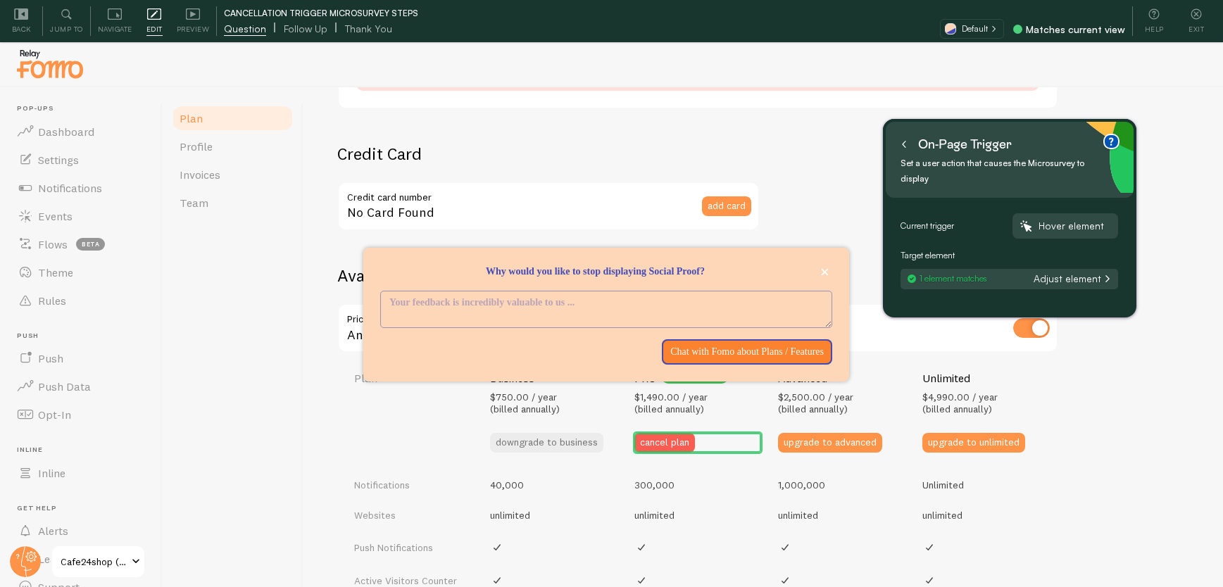
click at [1085, 279] on button "Adjust element" at bounding box center [1072, 279] width 84 height 13
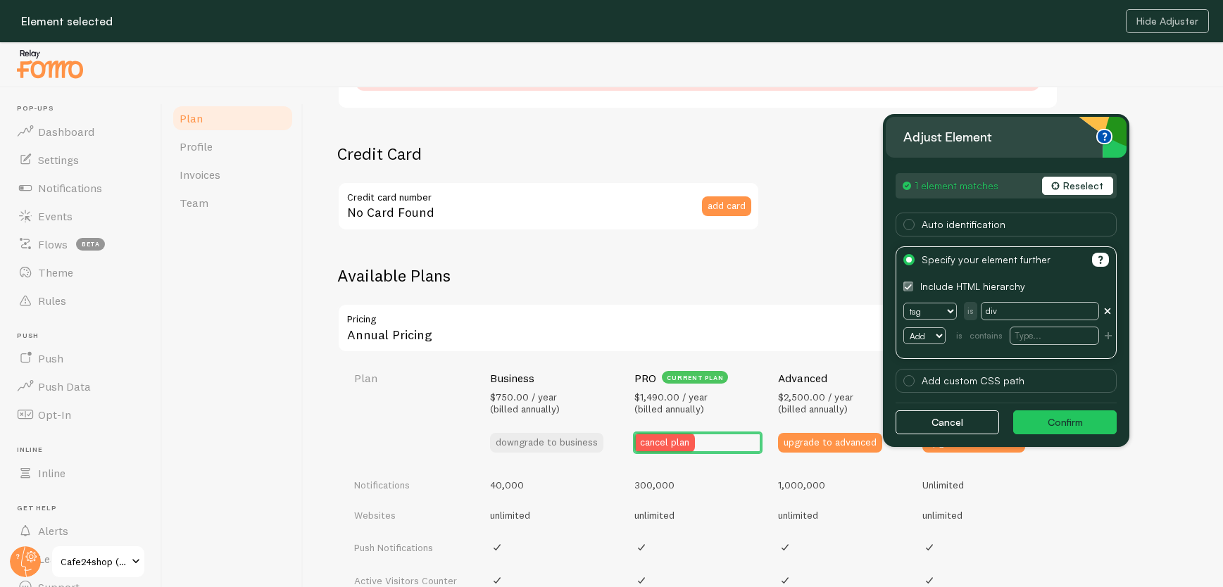
click at [1083, 185] on button "Reselect" at bounding box center [1077, 186] width 71 height 18
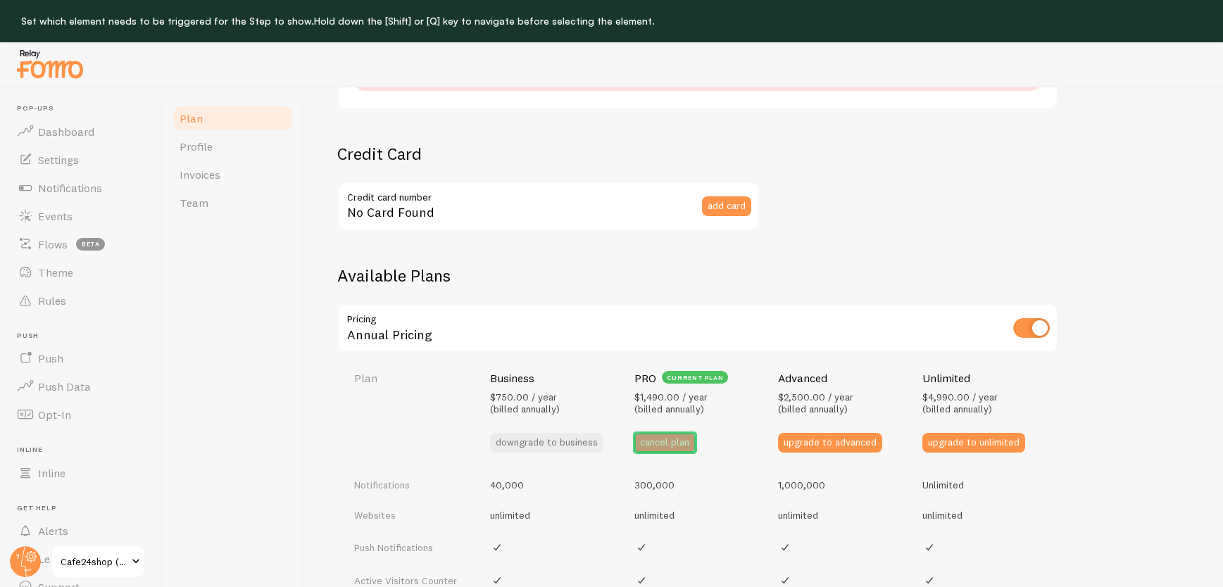
click at [673, 442] on button "cancel plan" at bounding box center [665, 443] width 61 height 20
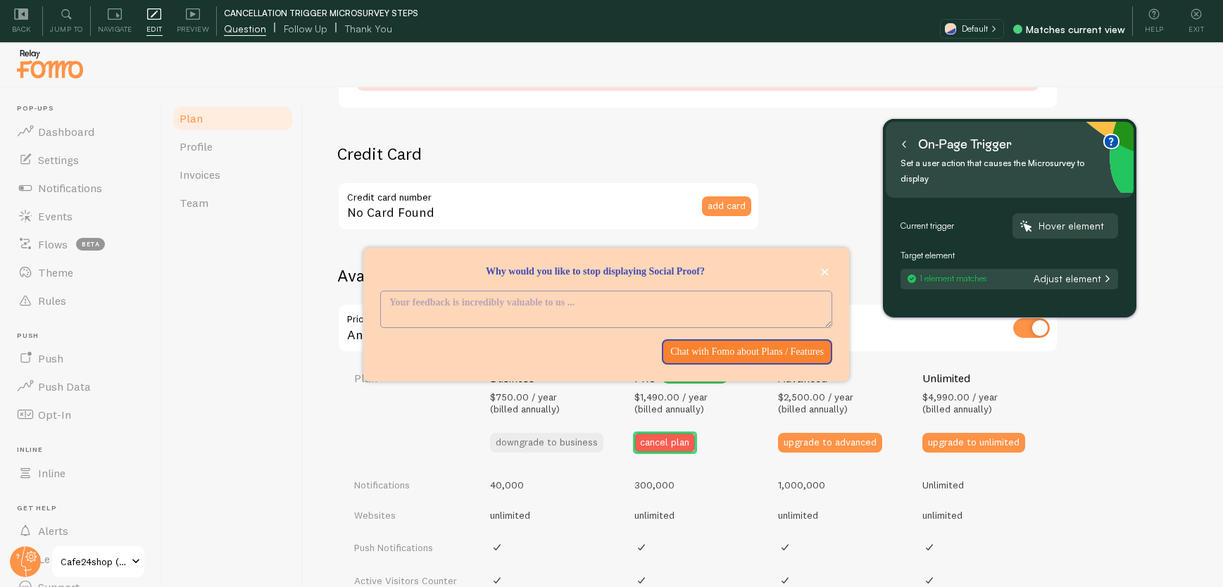
click at [904, 142] on icon at bounding box center [904, 144] width 7 height 7
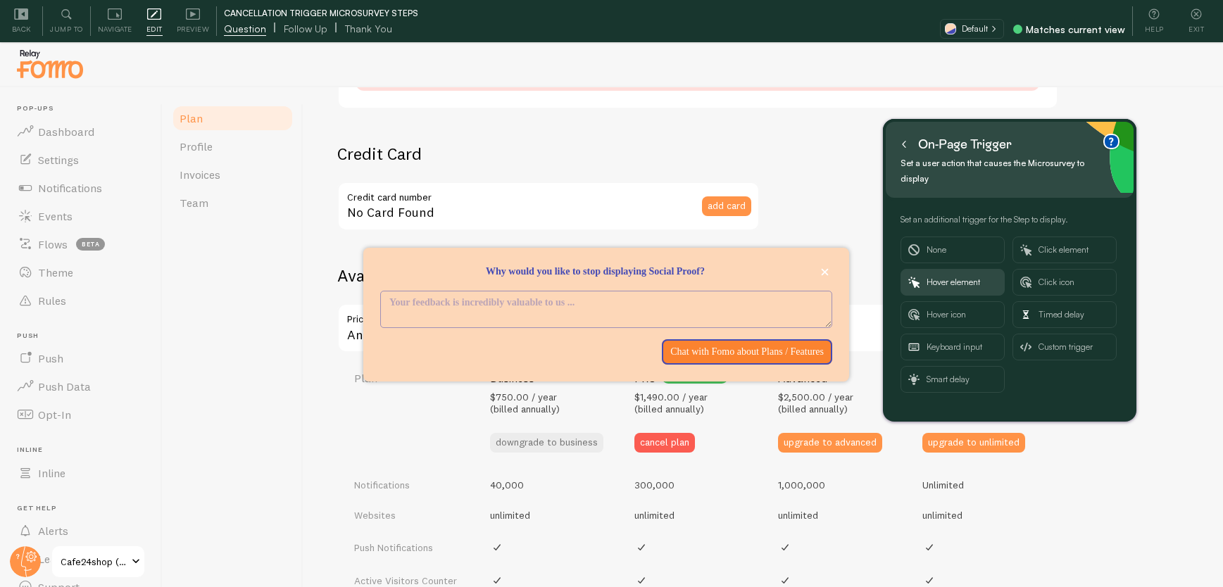
click at [908, 142] on button at bounding box center [904, 144] width 14 height 23
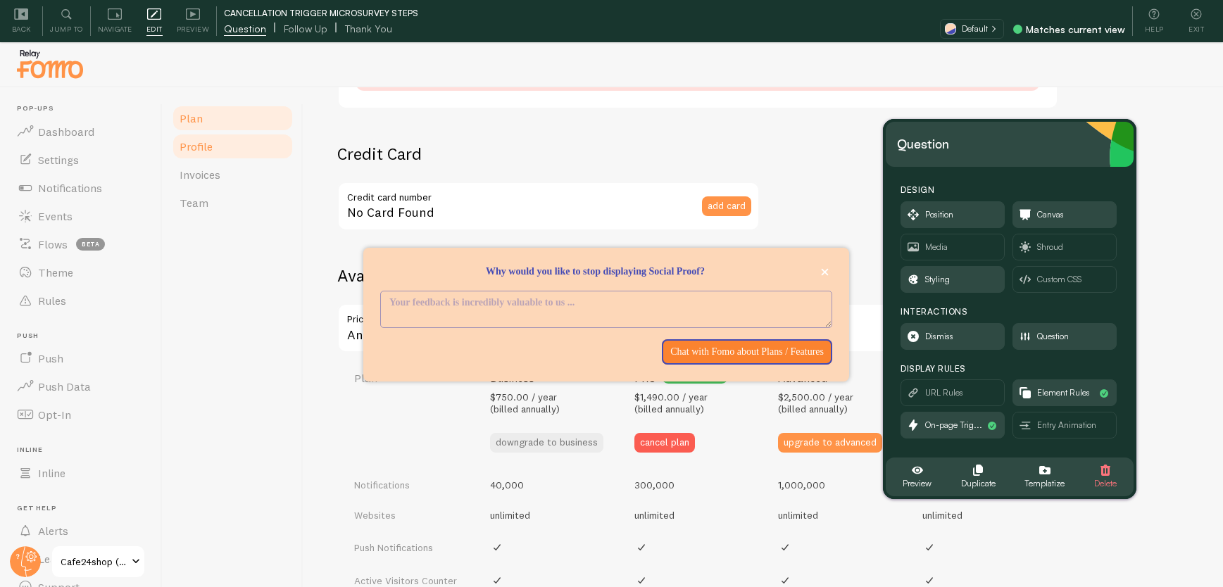
click at [209, 146] on span "Profile" at bounding box center [196, 146] width 33 height 14
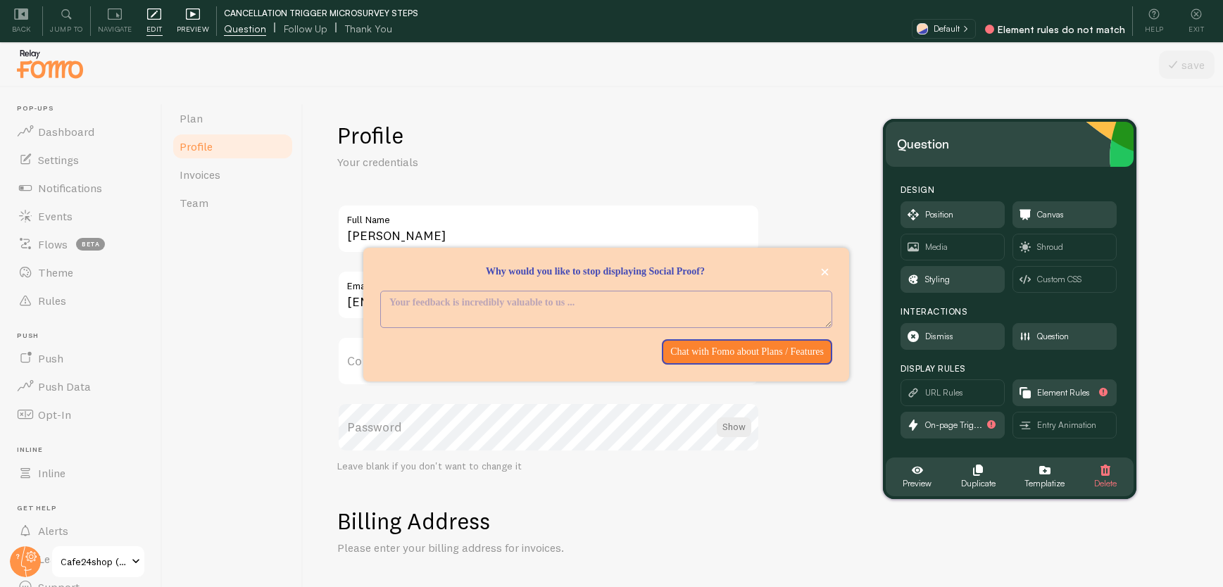
click at [198, 18] on icon at bounding box center [193, 13] width 14 height 11
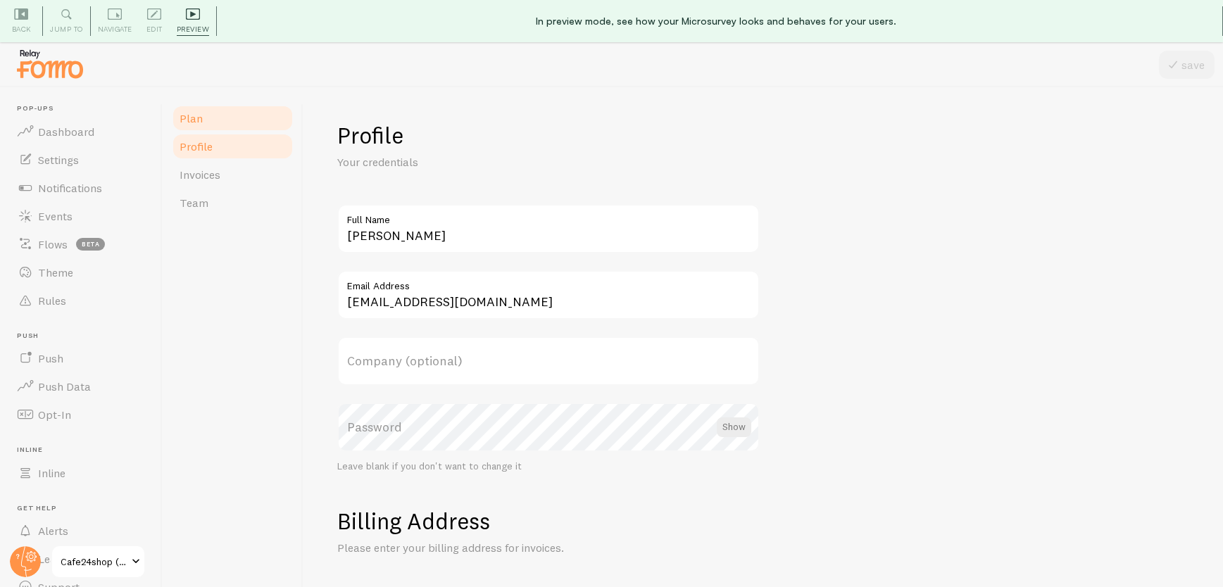
click at [192, 118] on span "Plan" at bounding box center [191, 118] width 23 height 14
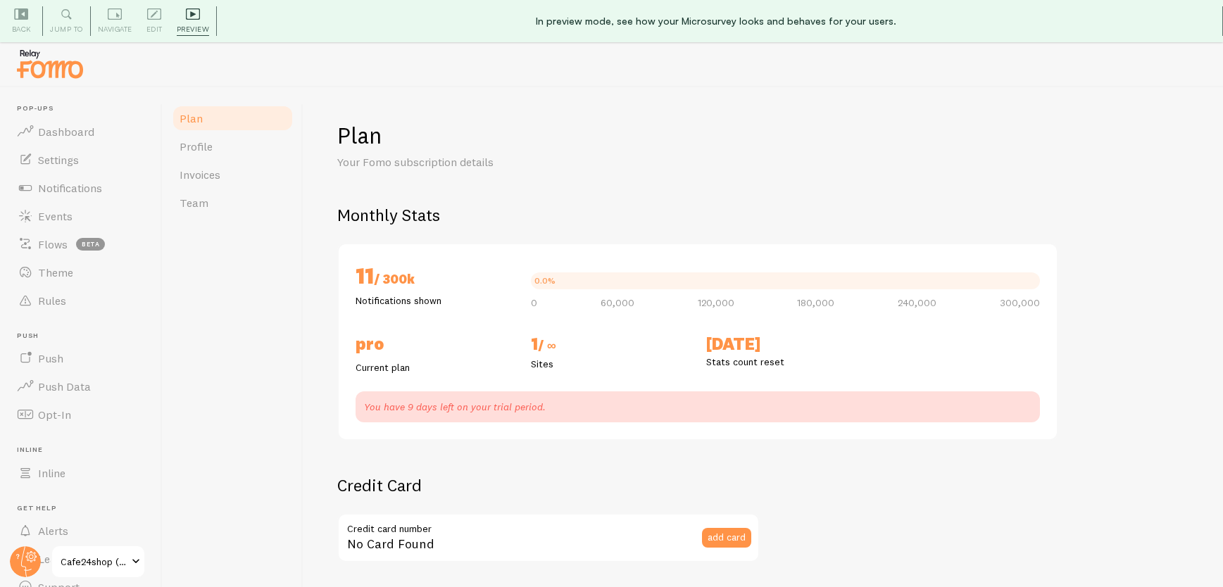
checkbox input "true"
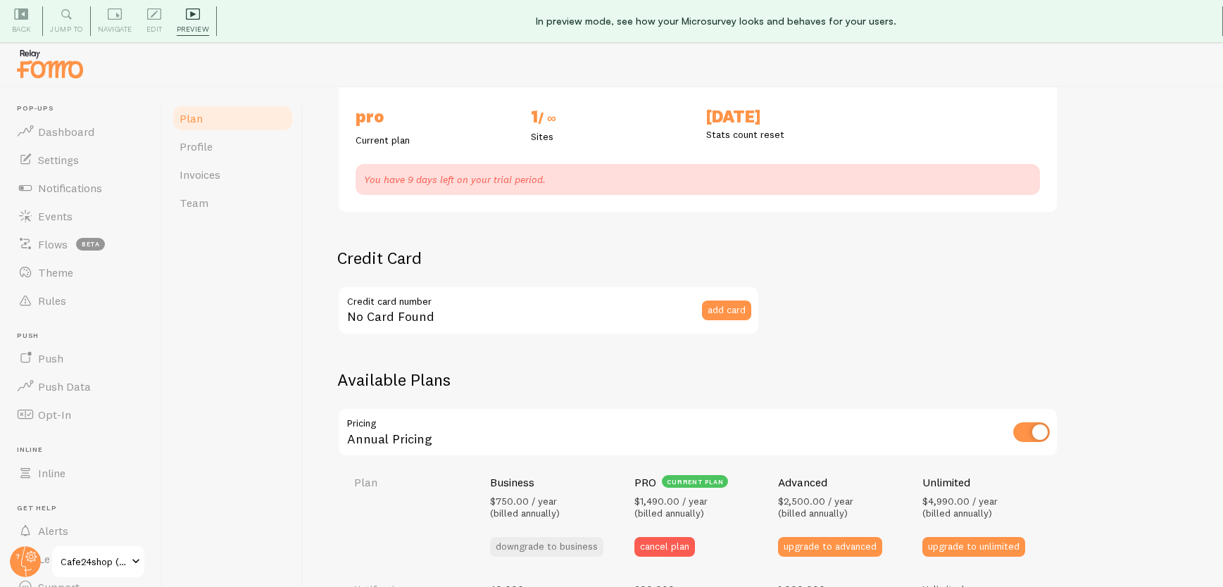
scroll to position [324, 0]
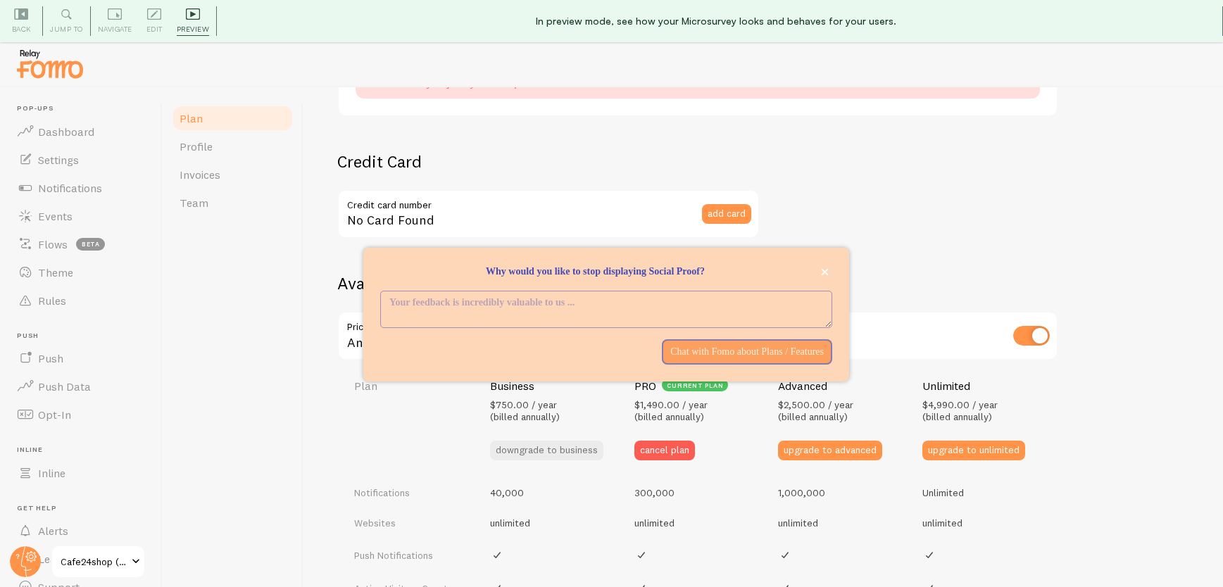
click at [639, 309] on textarea "<p>Why would you like to stop displaying Social Proof? </p>" at bounding box center [606, 310] width 451 height 36
click at [156, 21] on div "Edit Editing is locked and can only be edited by Admins & Designers" at bounding box center [154, 21] width 30 height 30
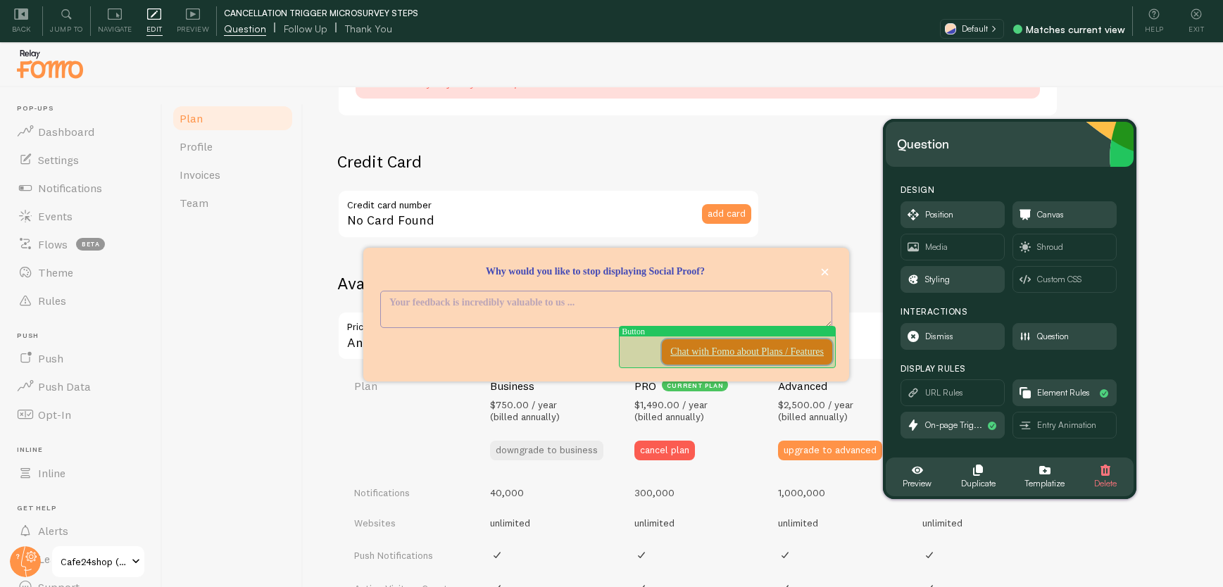
click at [753, 356] on p "Chat with Fomo about Plans / Features" at bounding box center [747, 352] width 154 height 14
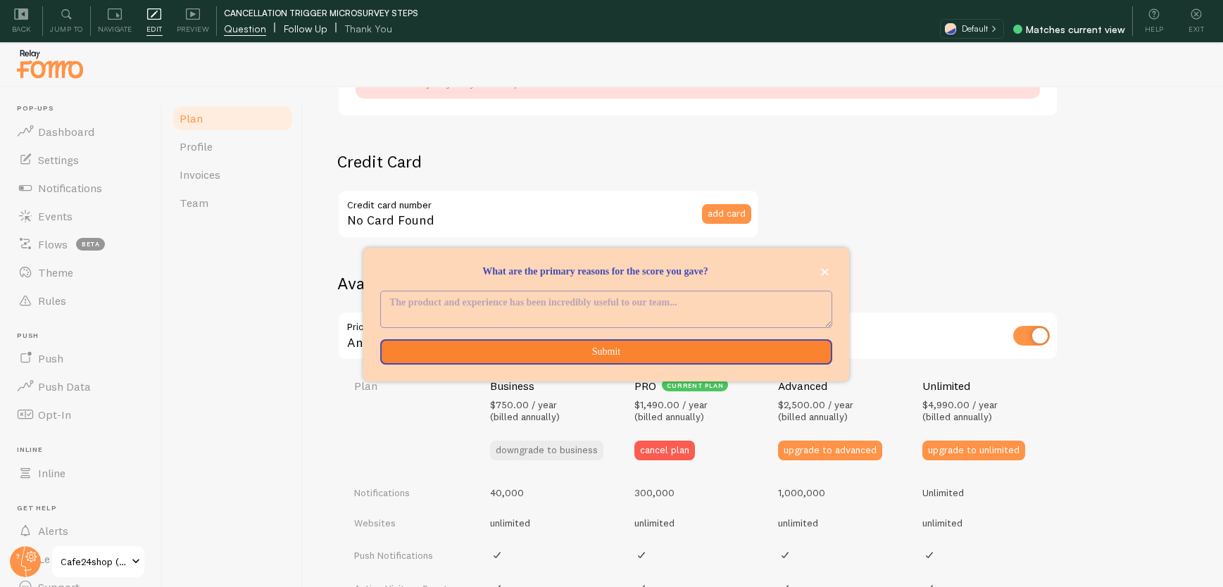
click at [295, 25] on span "Follow Up" at bounding box center [306, 29] width 44 height 14
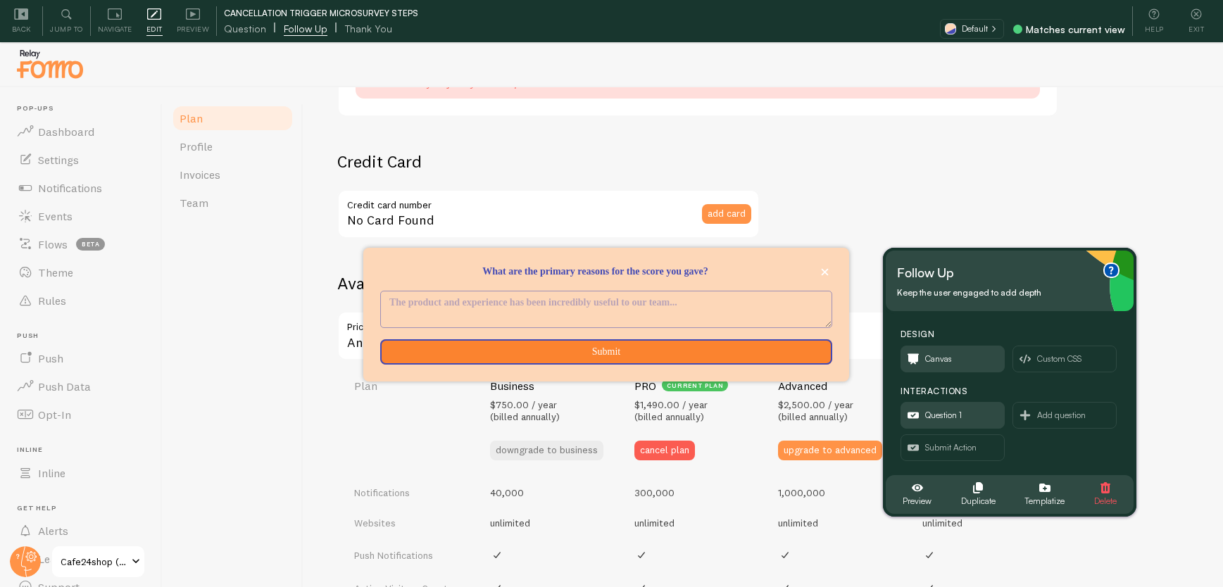
click at [1113, 488] on span "Delete" at bounding box center [1105, 495] width 23 height 27
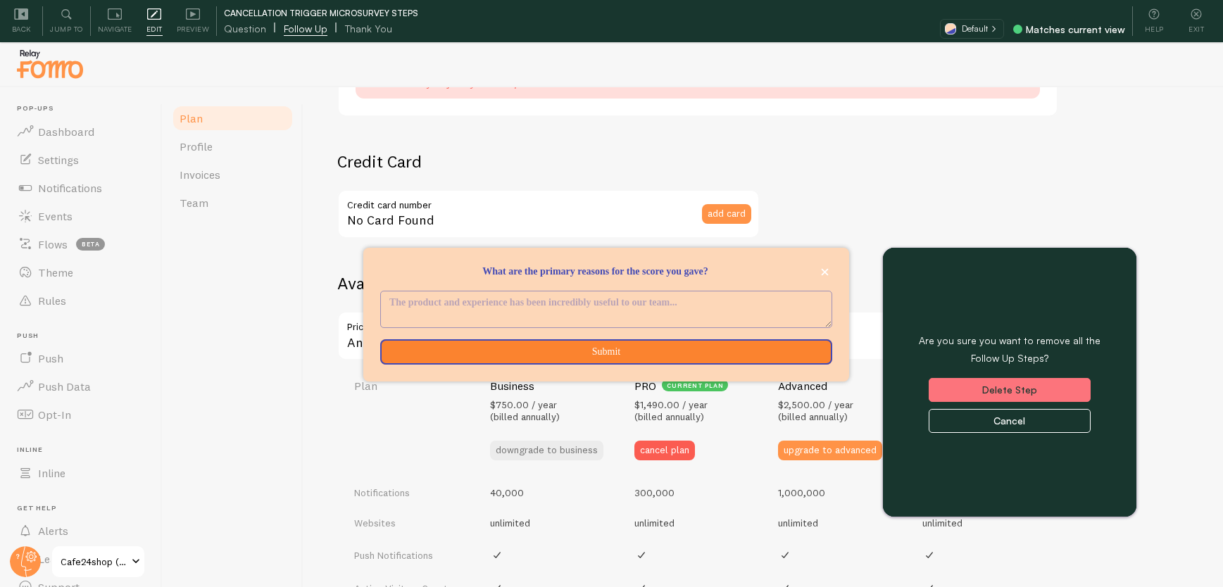
click at [1042, 385] on button "Delete Step" at bounding box center [1010, 390] width 162 height 24
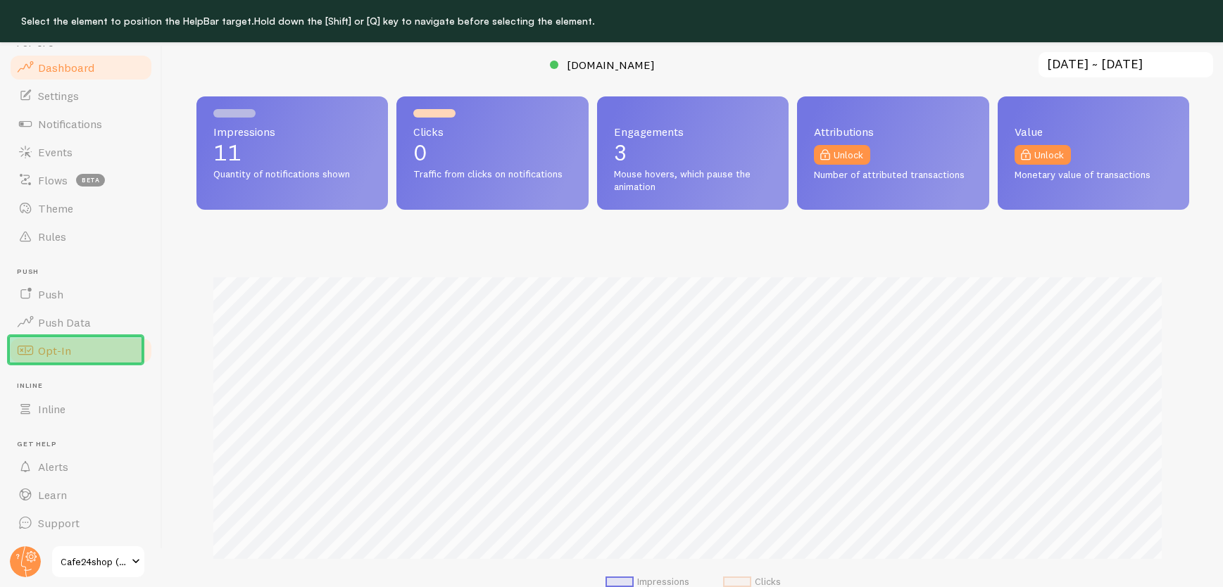
scroll to position [42, 0]
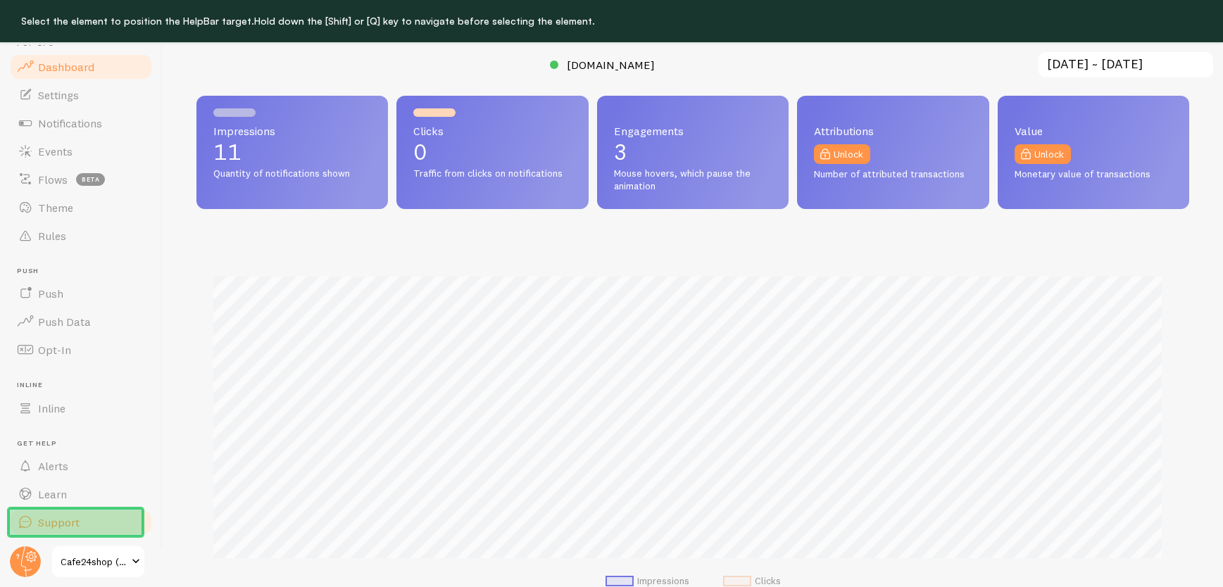
click at [104, 522] on link "Support" at bounding box center [80, 523] width 145 height 28
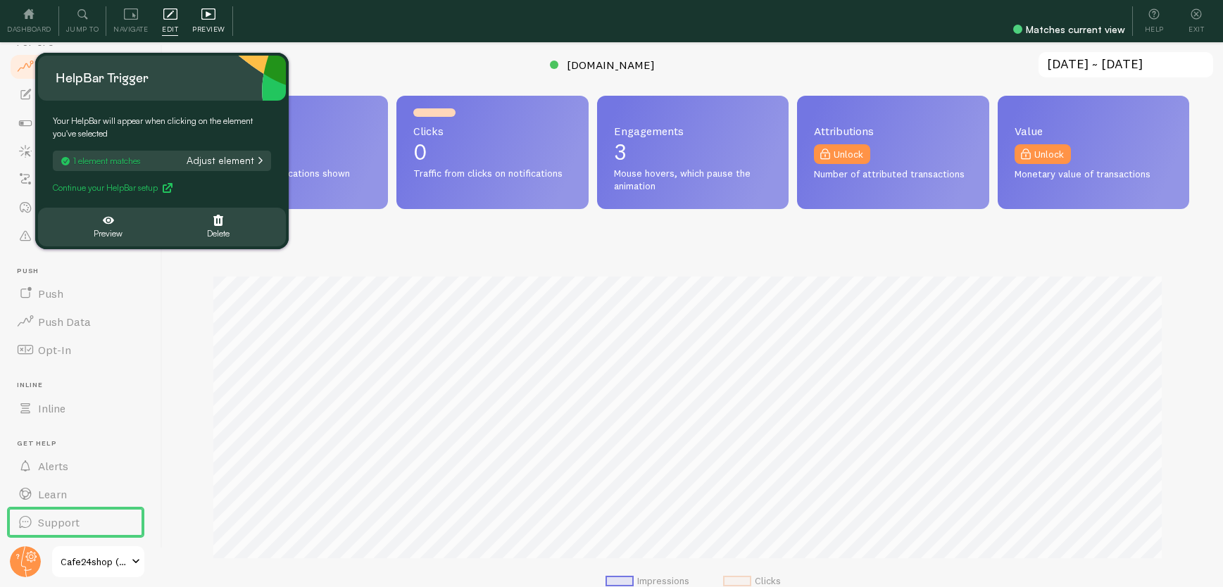
click at [208, 31] on span "Preview" at bounding box center [208, 29] width 33 height 13
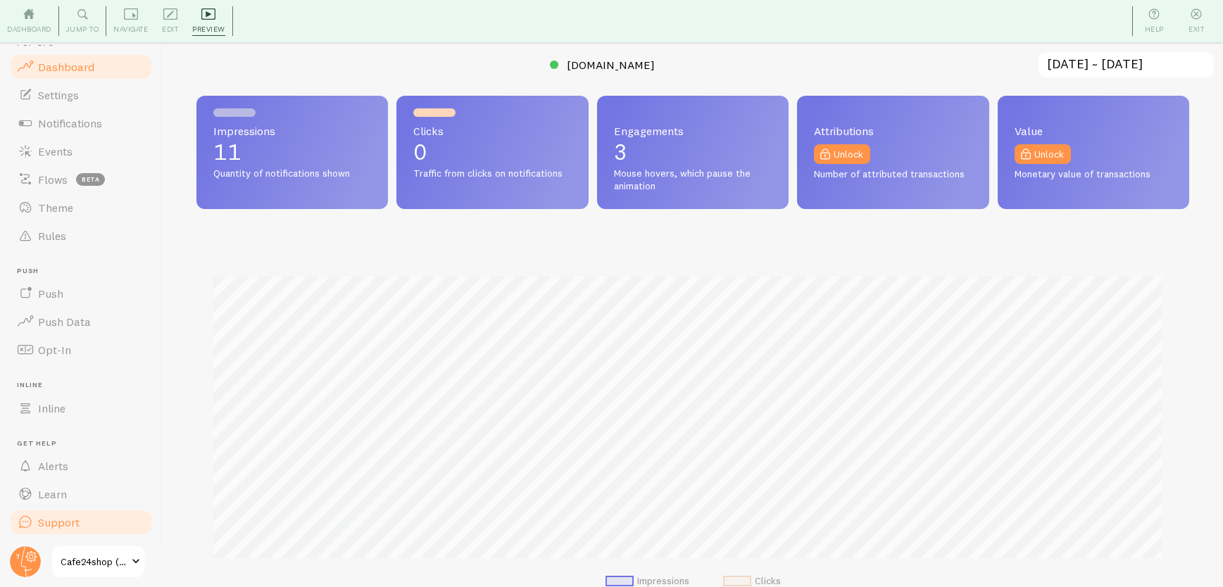
click at [71, 525] on span "Support" at bounding box center [59, 523] width 42 height 14
click at [61, 520] on span "Support" at bounding box center [59, 523] width 42 height 14
